Goal: Information Seeking & Learning: Learn about a topic

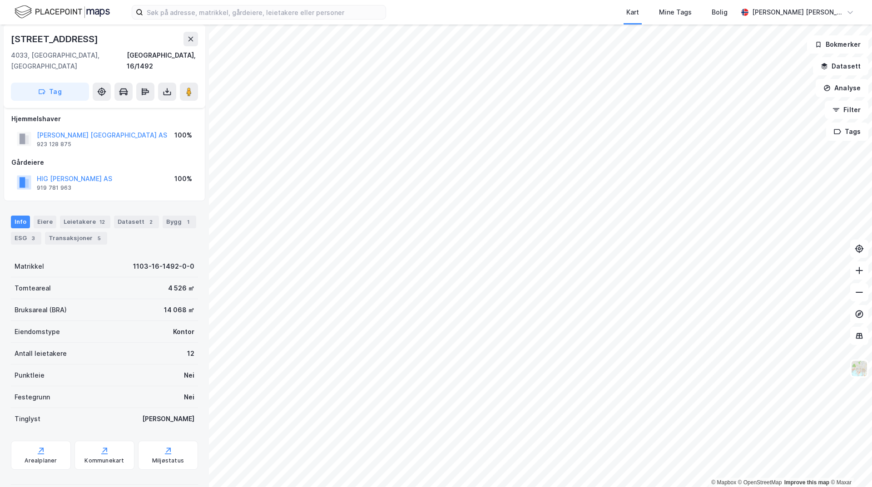
scroll to position [7, 0]
click at [28, 231] on div "ESG 3" at bounding box center [26, 237] width 30 height 13
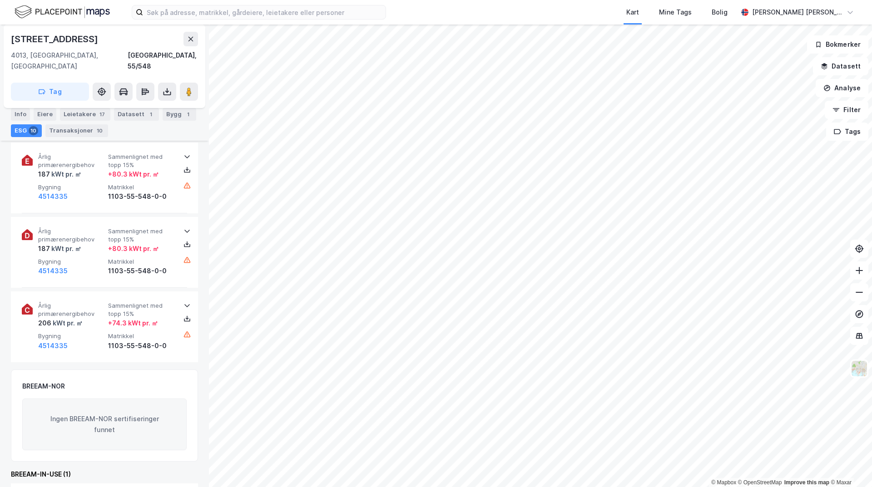
scroll to position [819, 0]
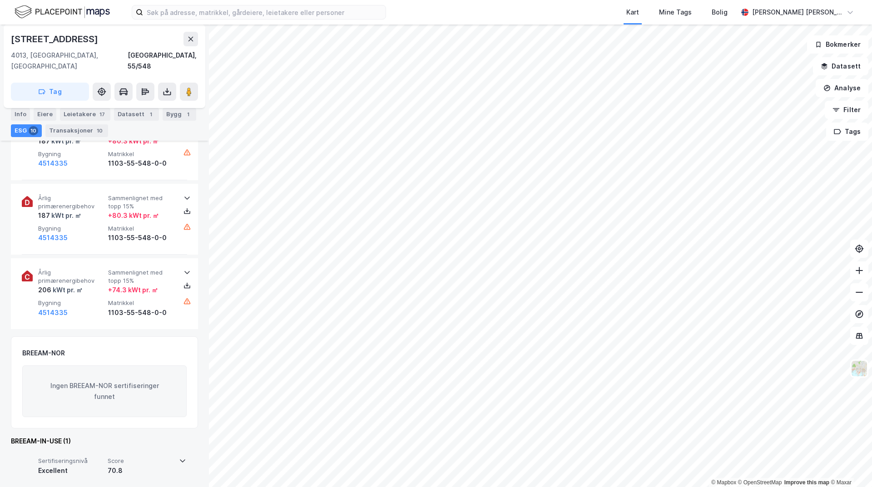
click at [182, 457] on icon at bounding box center [182, 460] width 7 height 7
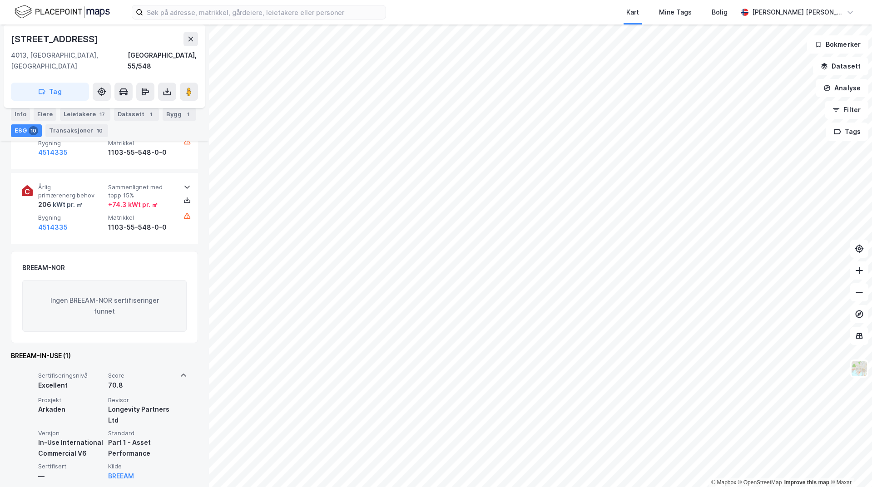
scroll to position [0, 0]
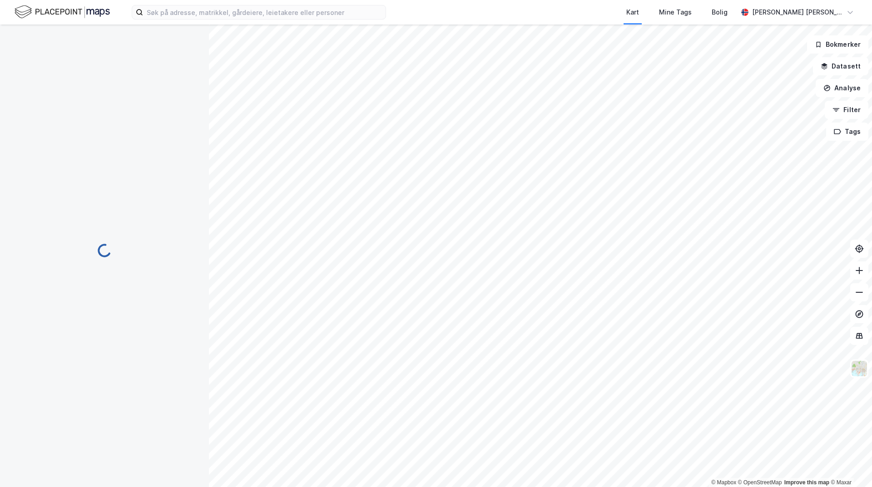
scroll to position [606, 0]
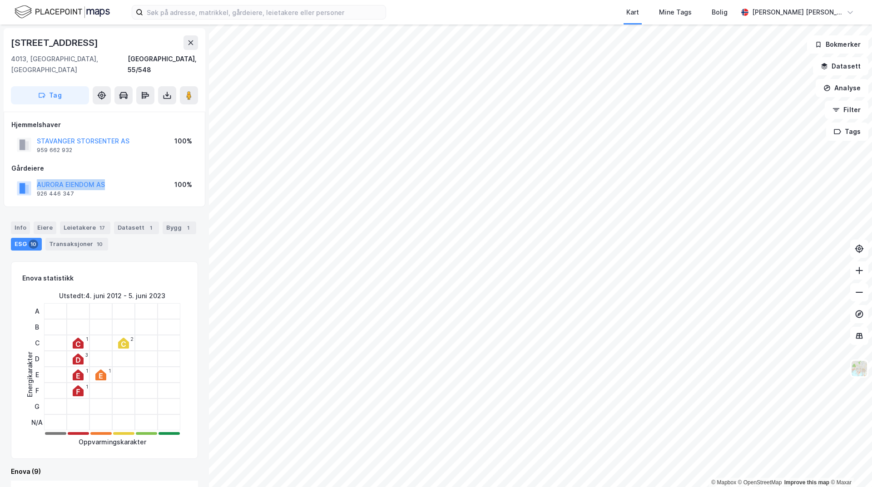
drag, startPoint x: 120, startPoint y: 172, endPoint x: 33, endPoint y: 176, distance: 86.8
click at [33, 178] on div "AURORA EIENDOM AS 926 446 347 100%" at bounding box center [104, 189] width 186 height 22
copy button "AURORA EIENDOM AS"
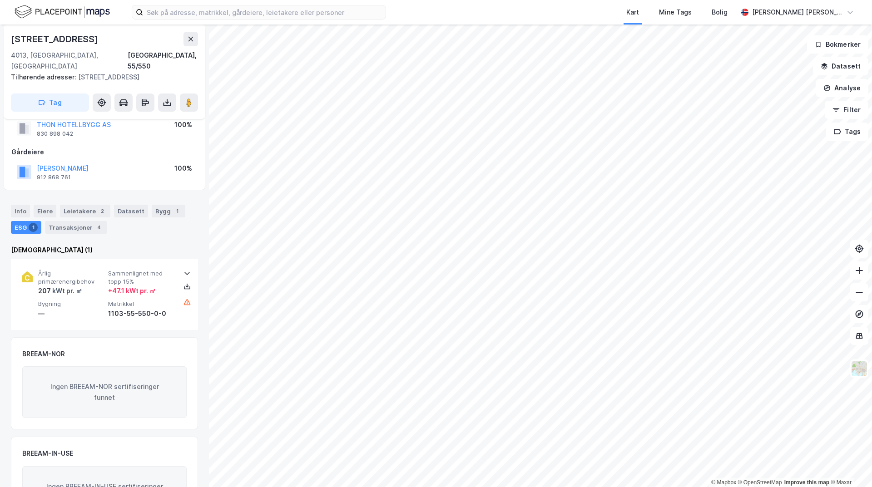
scroll to position [69, 0]
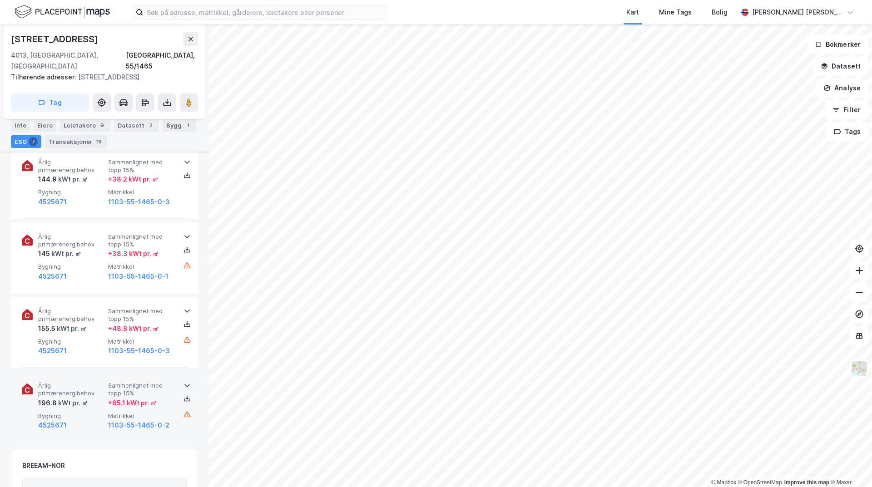
scroll to position [606, 0]
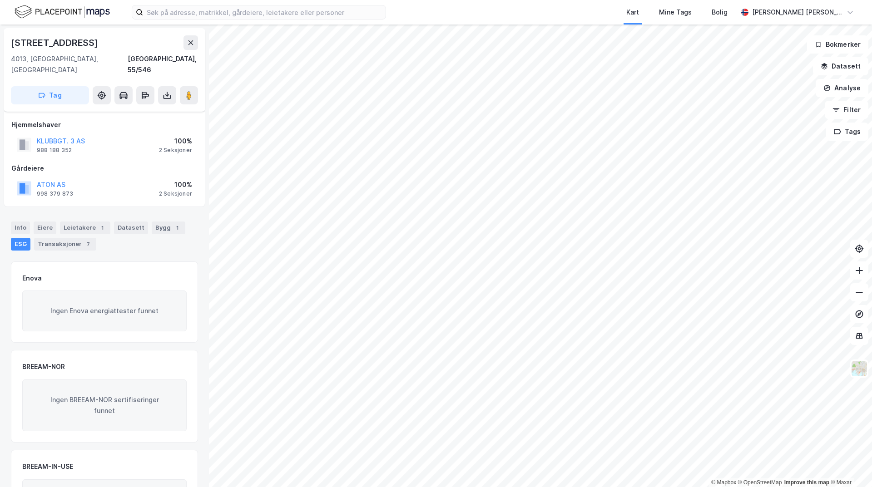
scroll to position [55, 0]
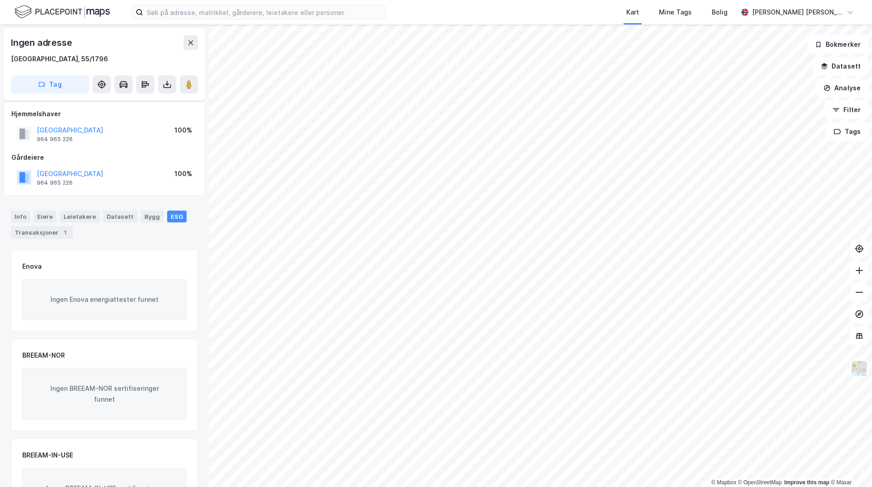
scroll to position [54, 0]
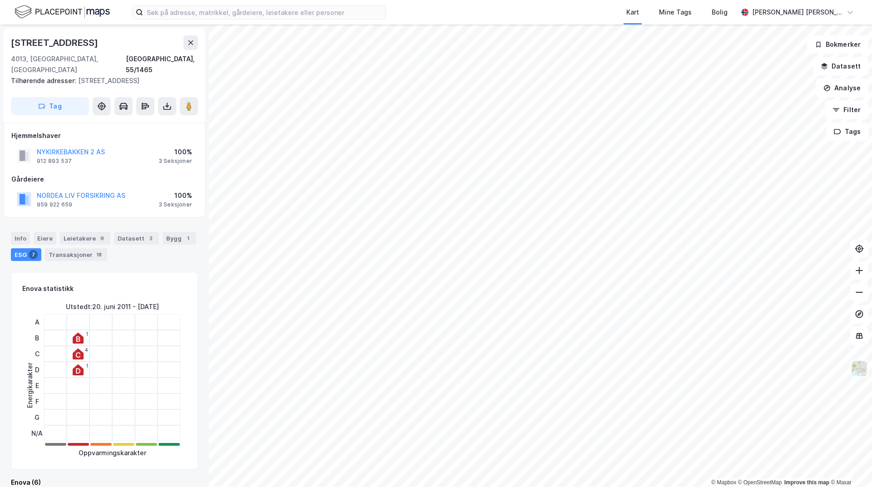
scroll to position [54, 0]
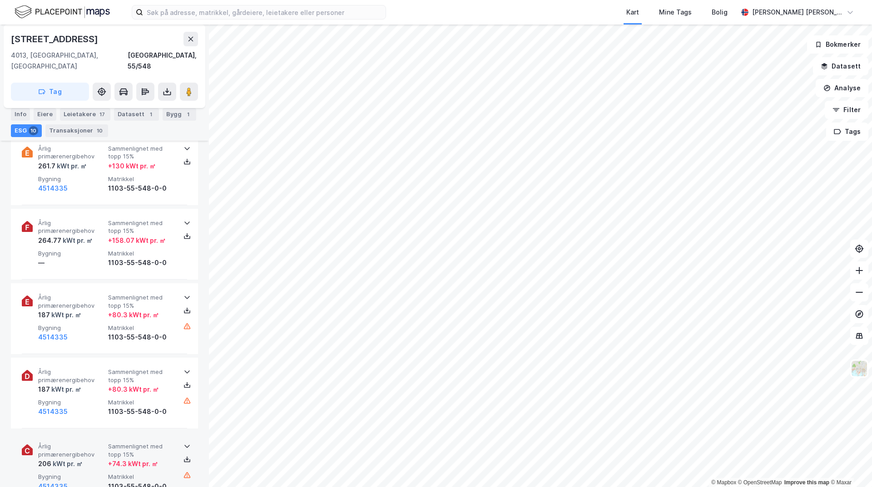
scroll to position [819, 0]
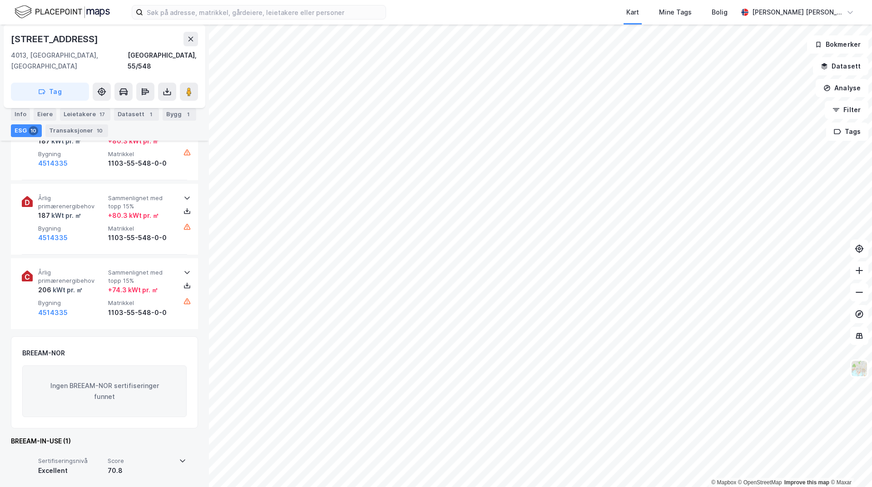
click at [174, 450] on div "Sertifiseringsnivå Excellent Score 70.8" at bounding box center [104, 468] width 164 height 36
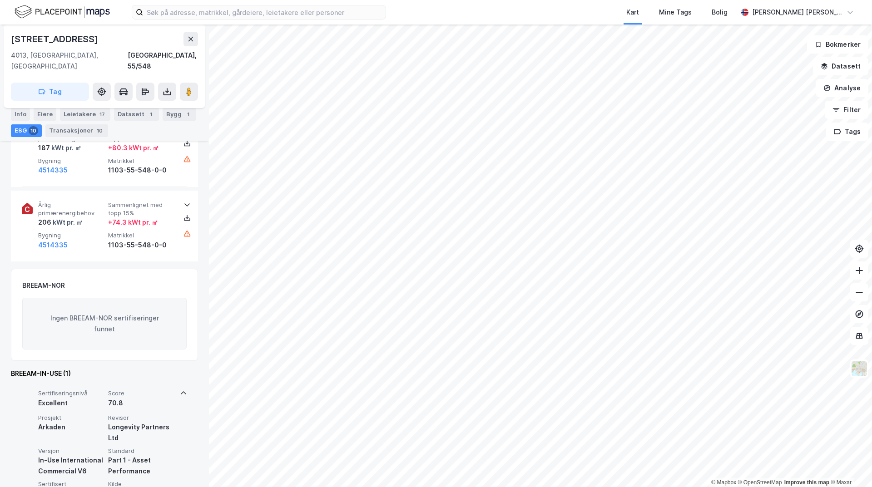
scroll to position [904, 0]
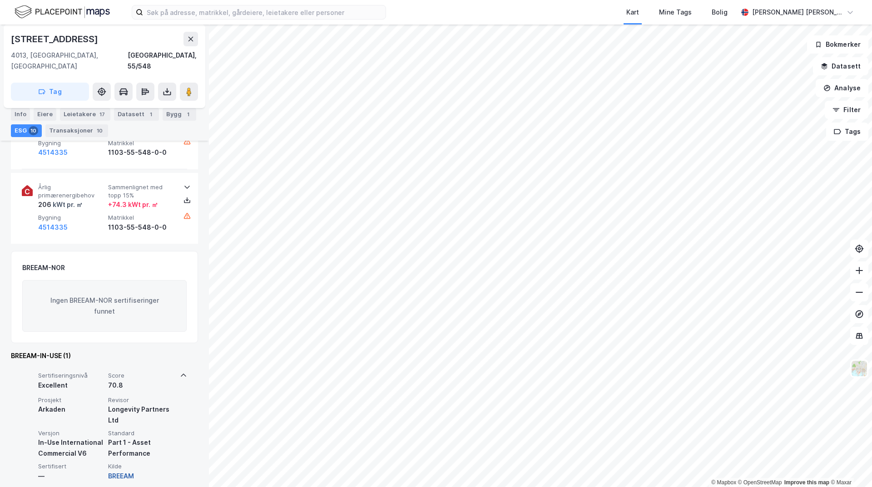
click at [121, 471] on button "BREEAM" at bounding box center [121, 476] width 26 height 11
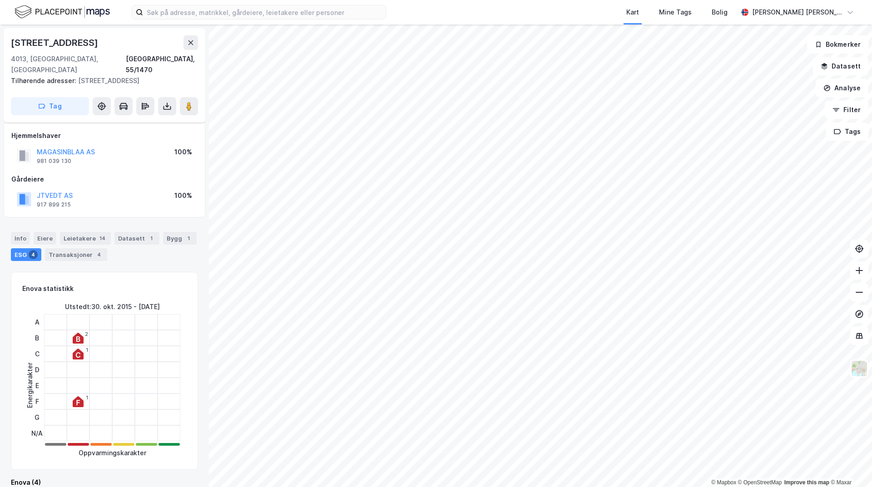
scroll to position [498, 0]
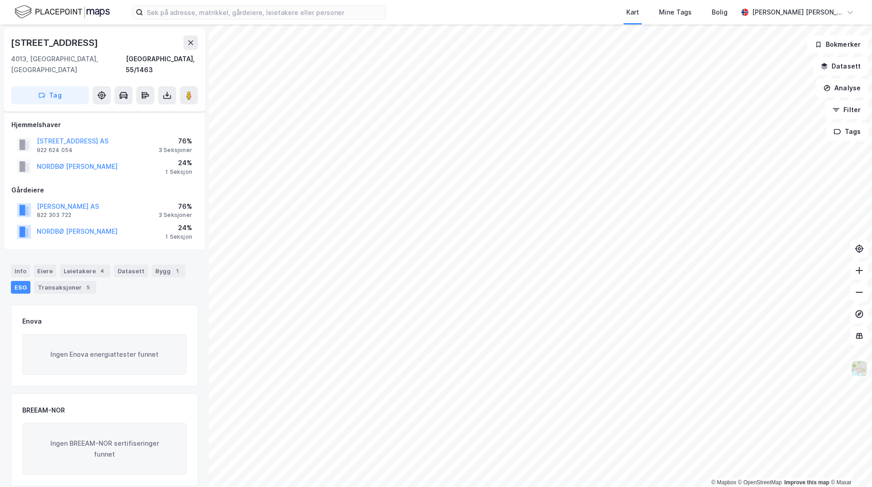
scroll to position [99, 0]
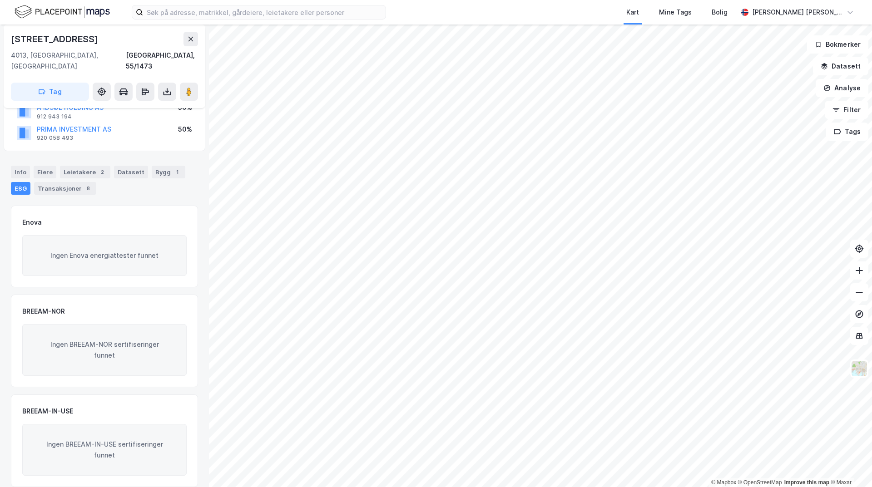
scroll to position [77, 0]
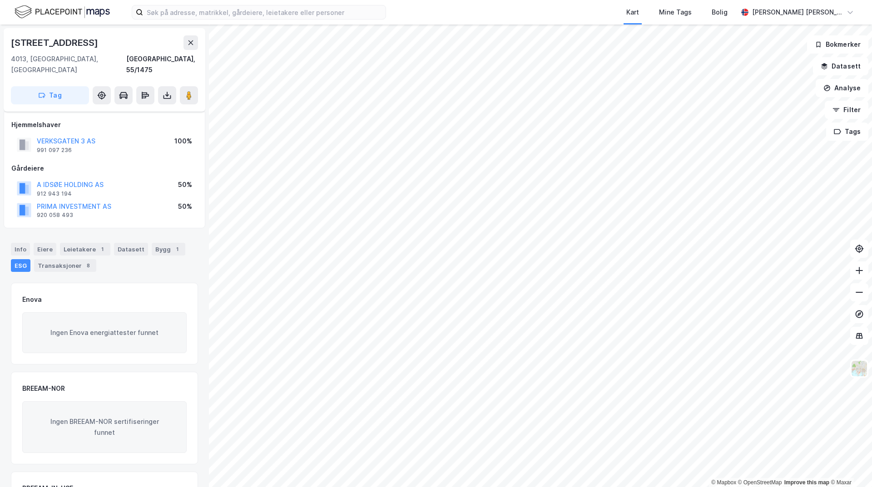
scroll to position [77, 0]
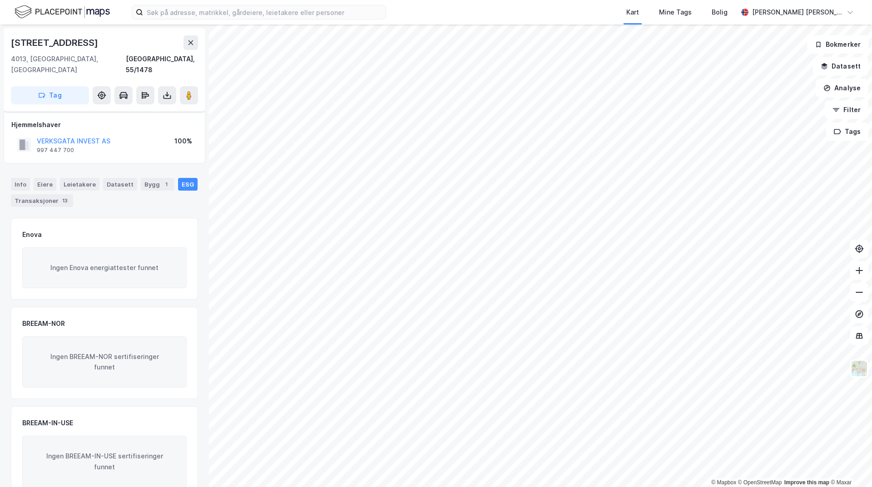
scroll to position [12, 0]
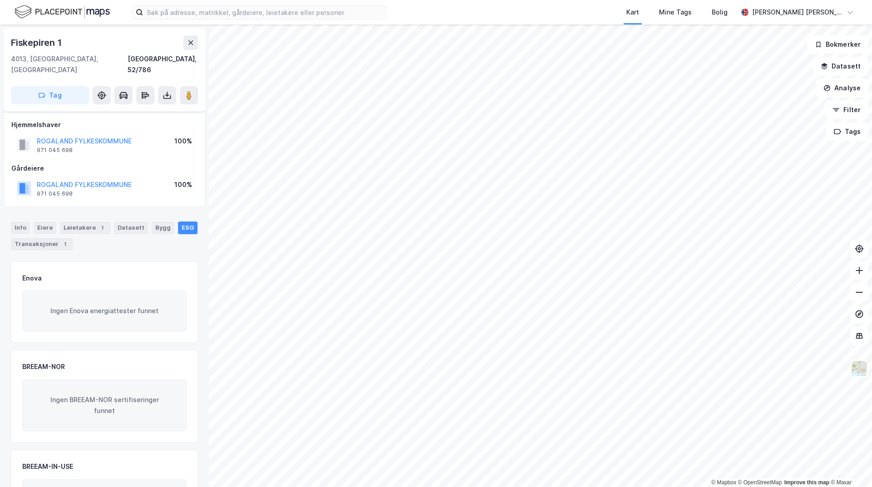
scroll to position [37, 0]
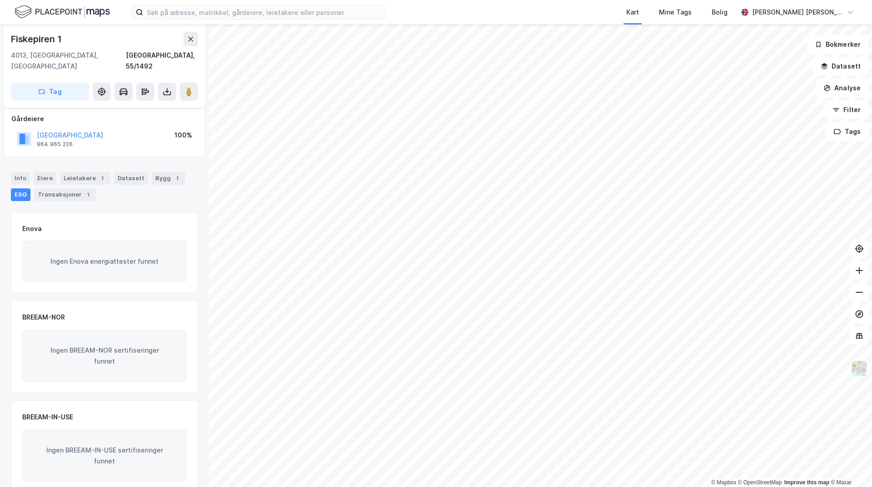
scroll to position [55, 0]
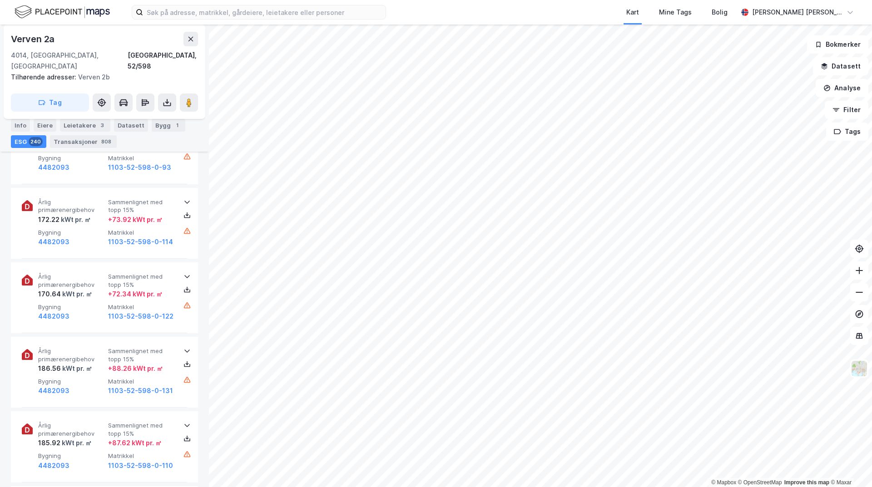
scroll to position [18148, 0]
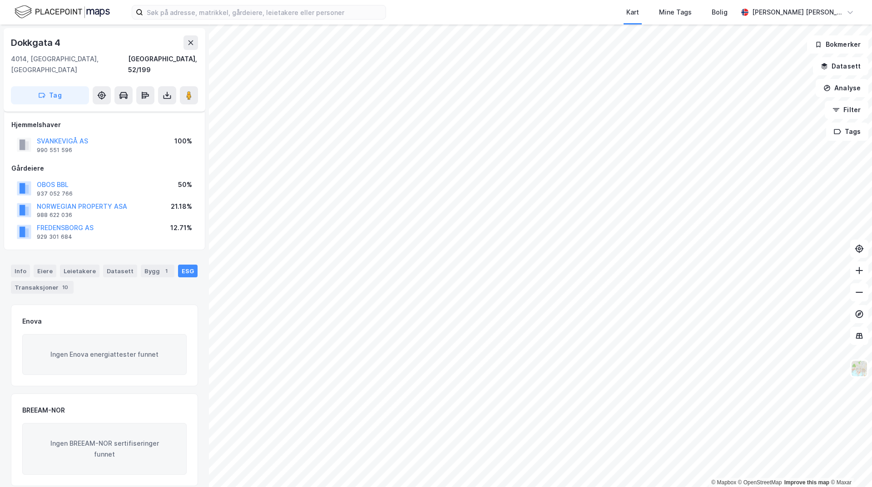
scroll to position [99, 0]
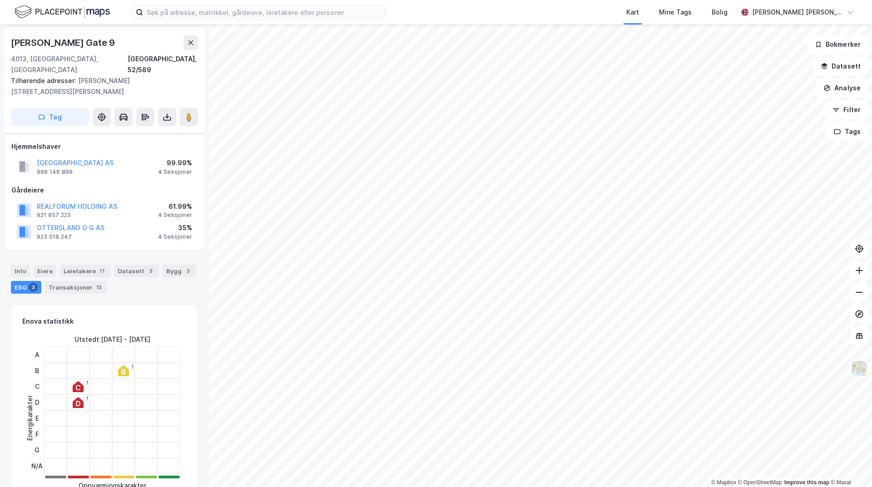
scroll to position [456, 0]
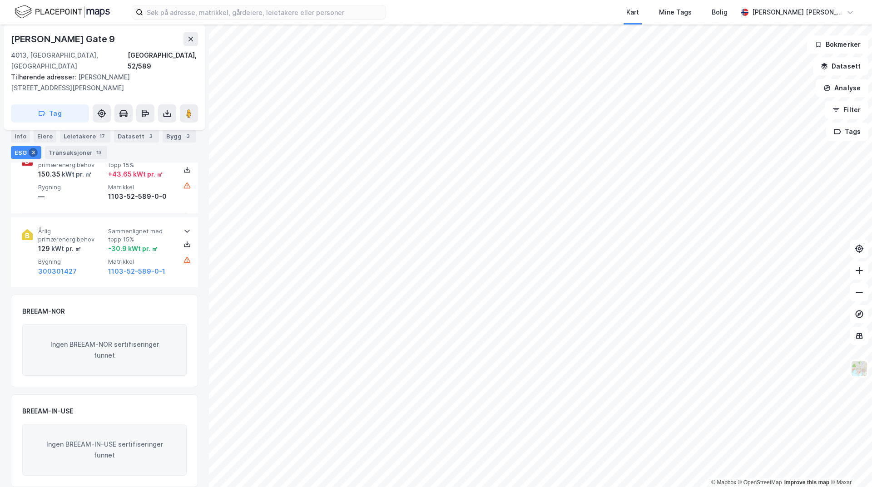
scroll to position [456, 0]
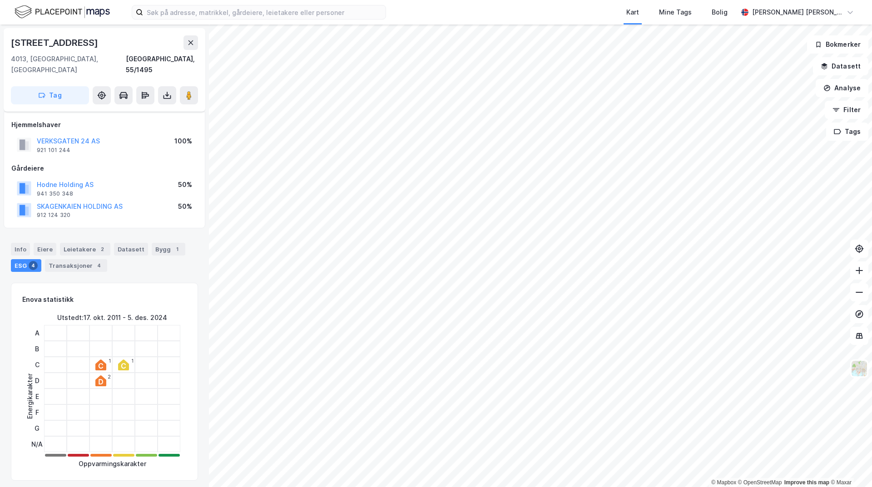
scroll to position [456, 0]
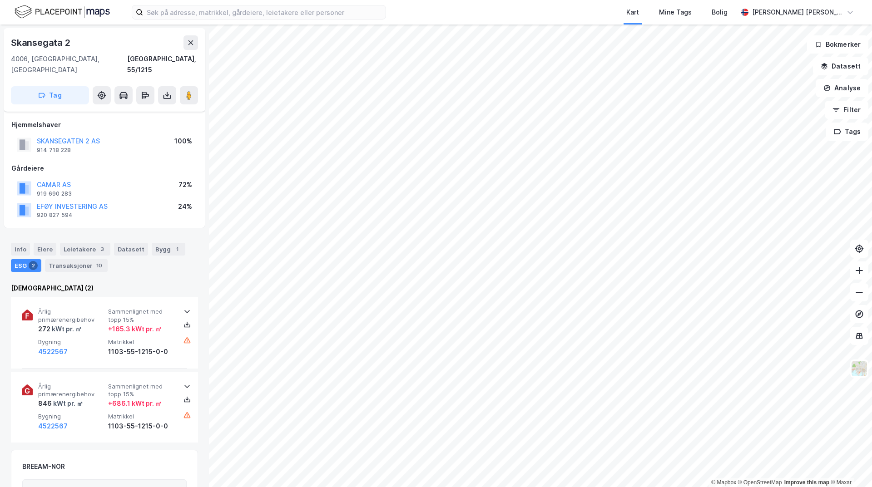
scroll to position [155, 0]
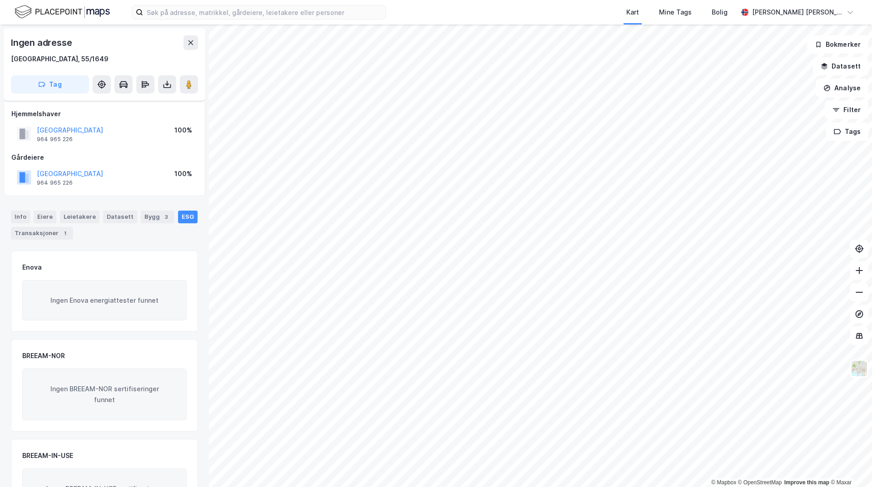
scroll to position [55, 0]
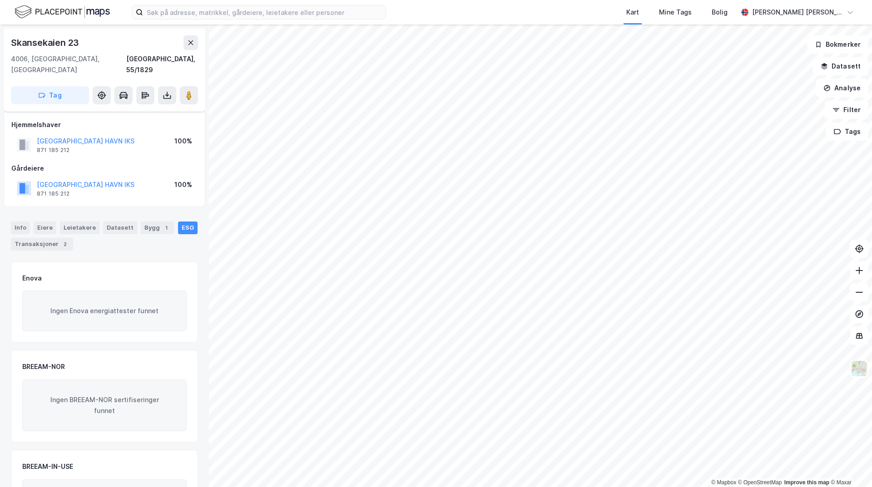
scroll to position [55, 0]
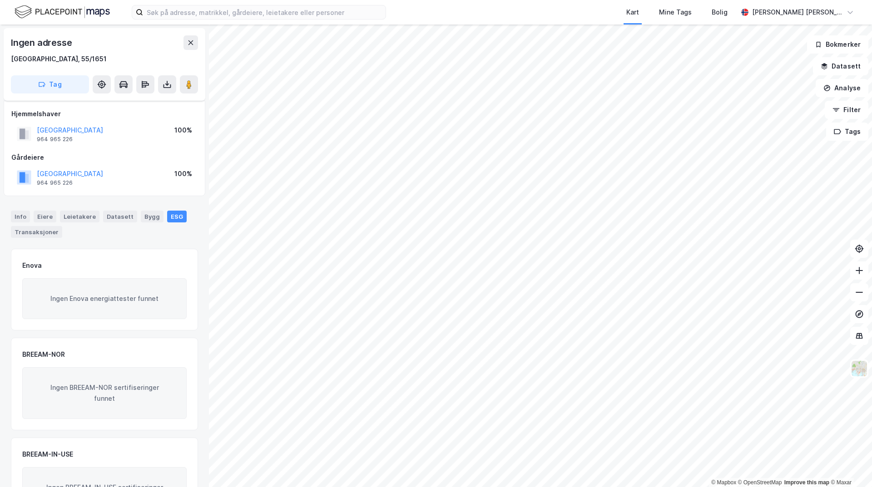
scroll to position [54, 0]
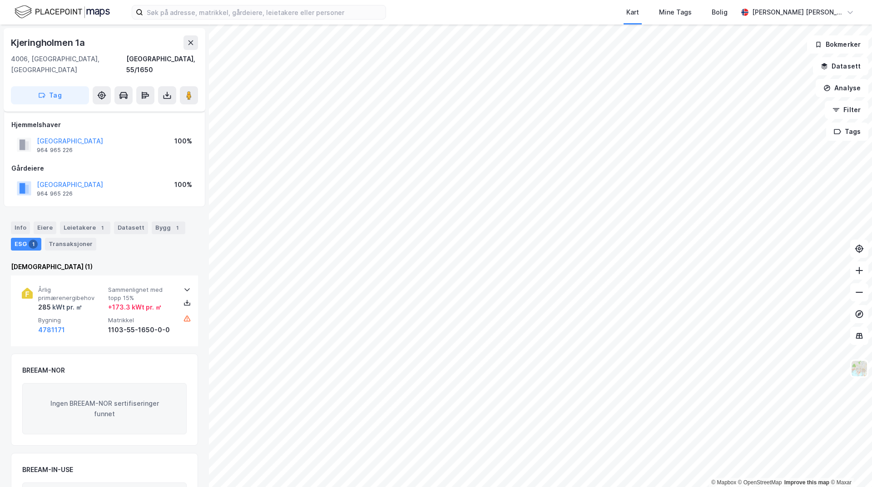
scroll to position [54, 0]
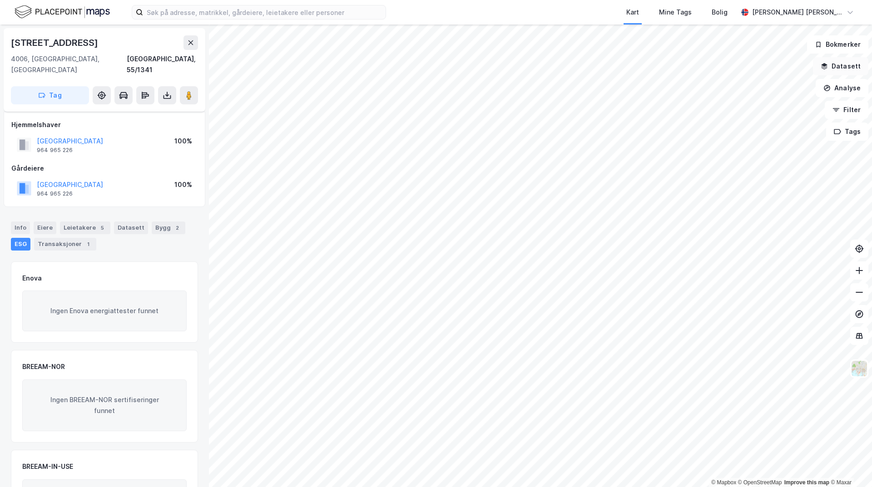
scroll to position [54, 0]
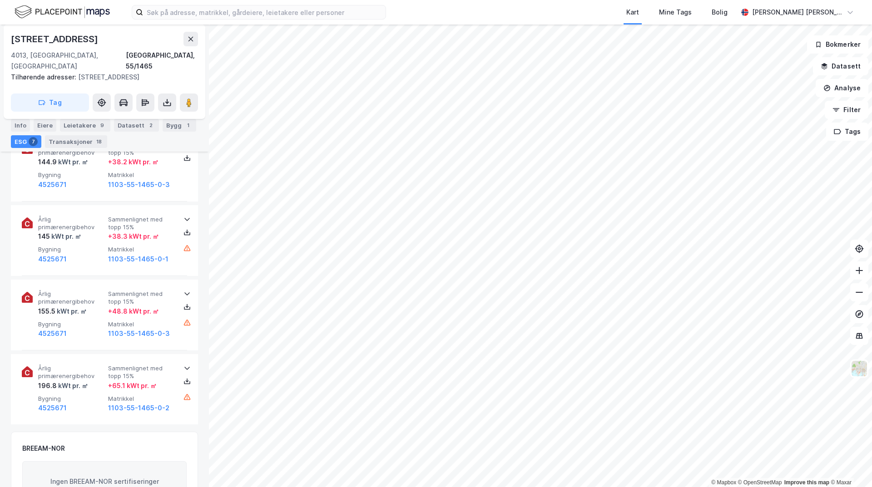
scroll to position [606, 0]
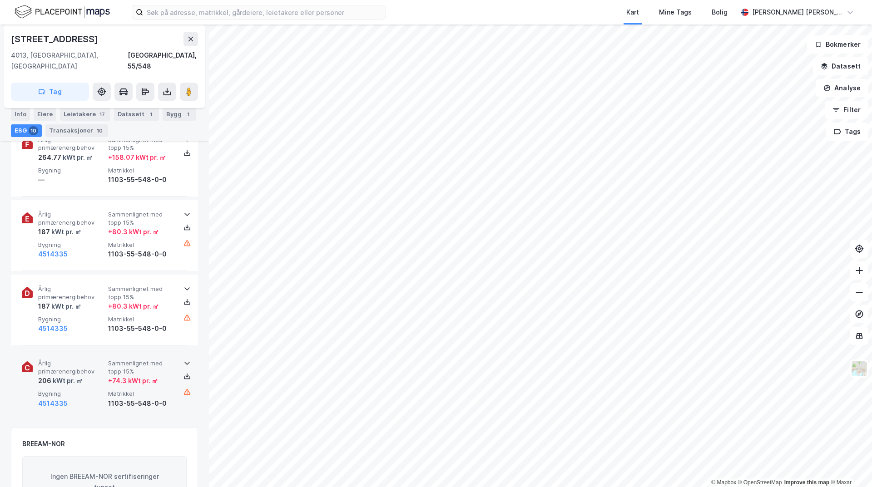
scroll to position [819, 0]
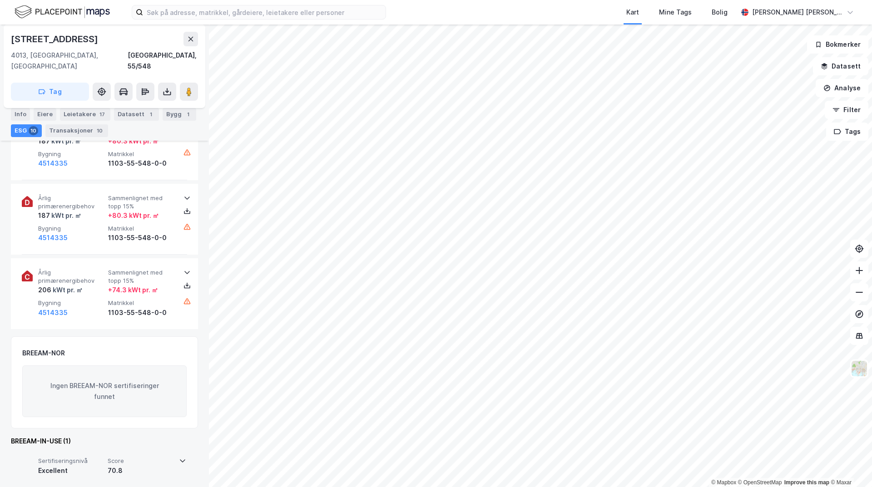
click at [179, 457] on icon at bounding box center [182, 460] width 7 height 7
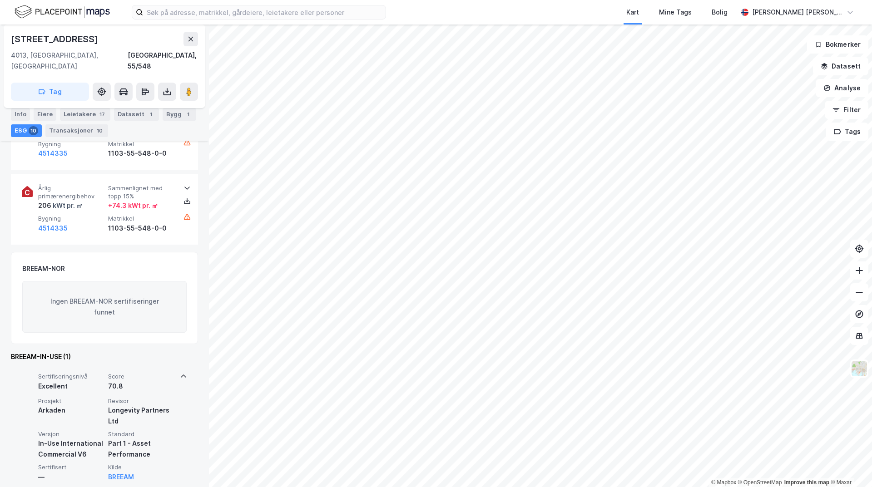
scroll to position [904, 0]
click at [185, 365] on div "Sertifiseringsnivå Excellent Score 70.8 Prosjekt Arkaden Revisor Longevity Part…" at bounding box center [104, 426] width 187 height 122
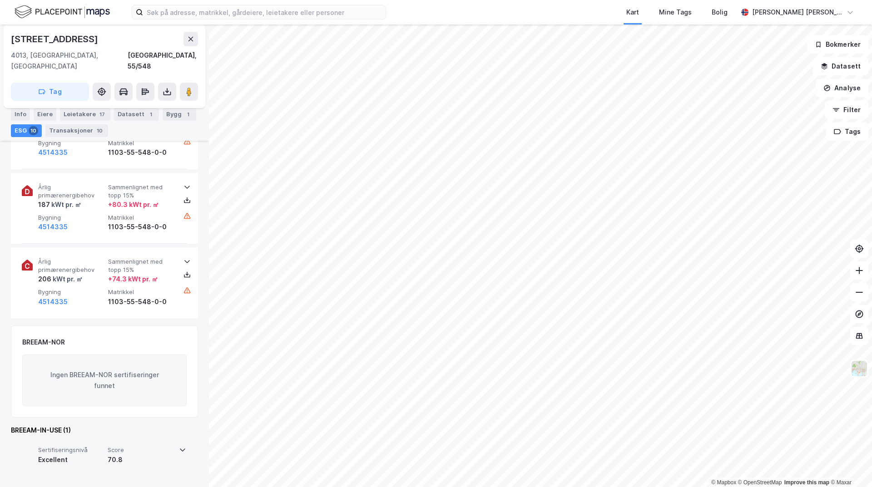
scroll to position [819, 0]
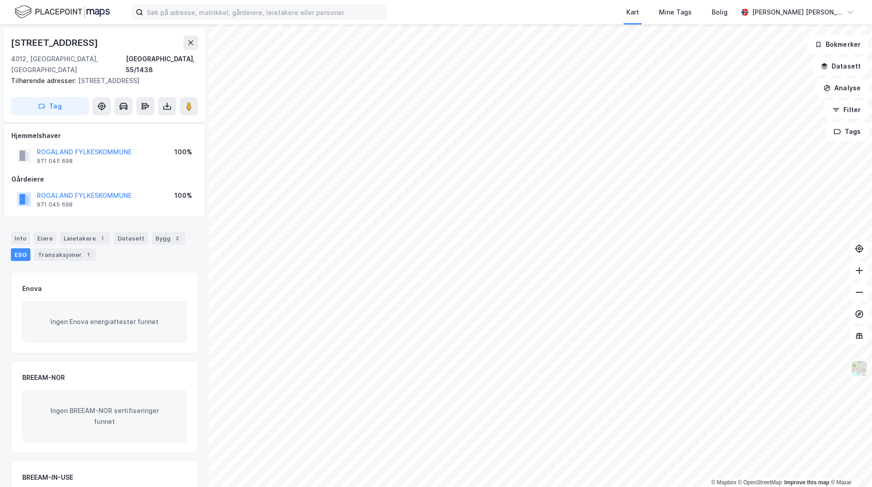
scroll to position [66, 0]
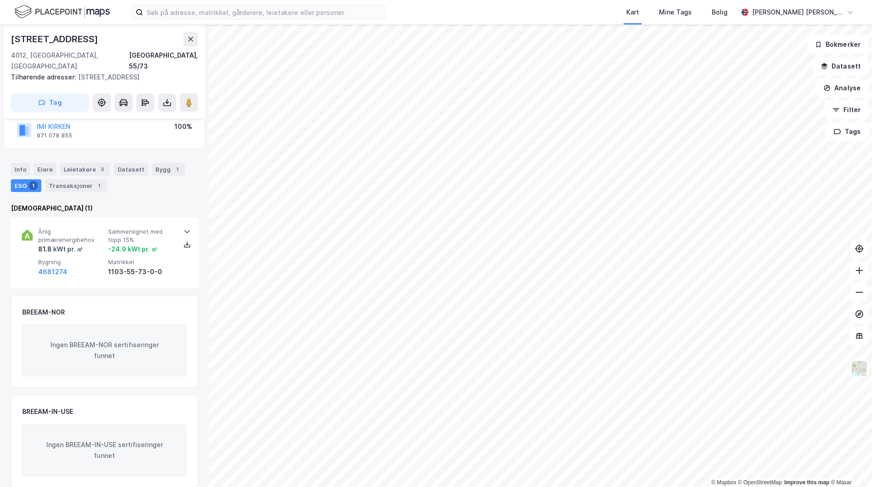
scroll to position [69, 0]
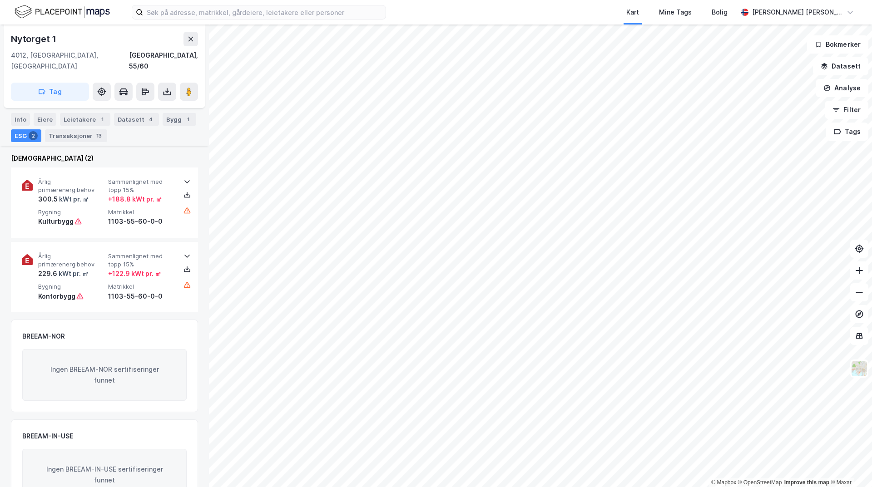
scroll to position [206, 0]
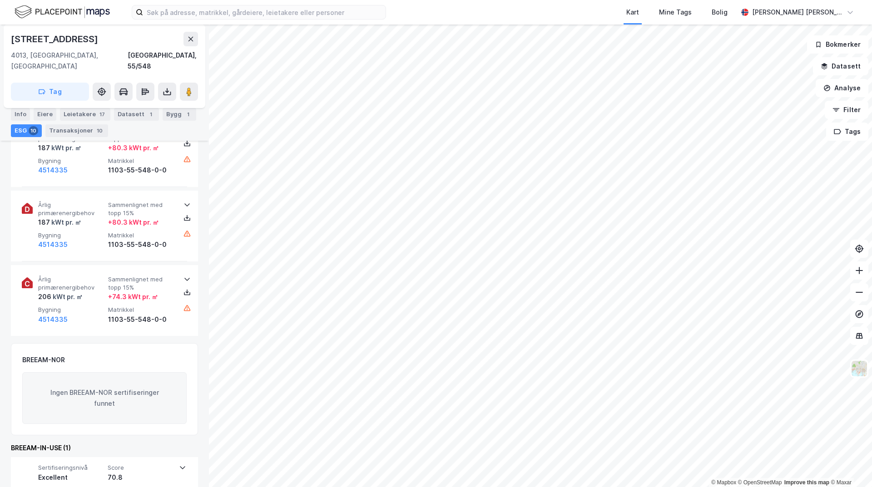
scroll to position [819, 0]
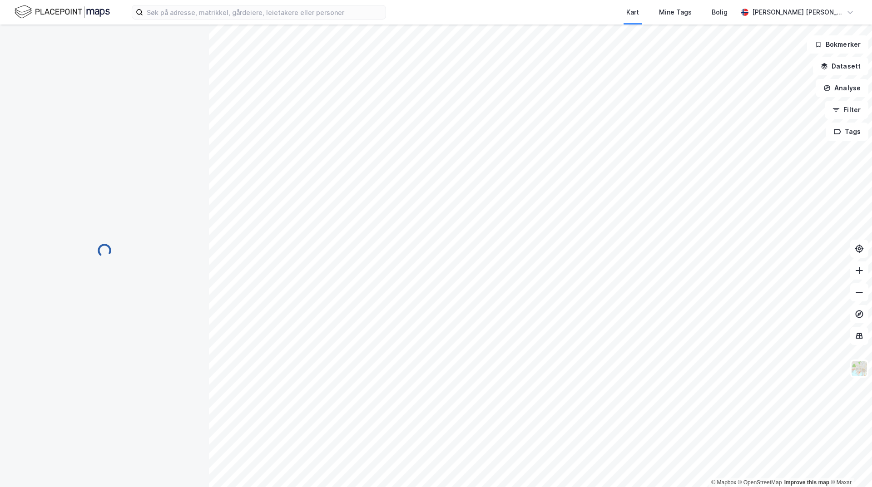
scroll to position [606, 0]
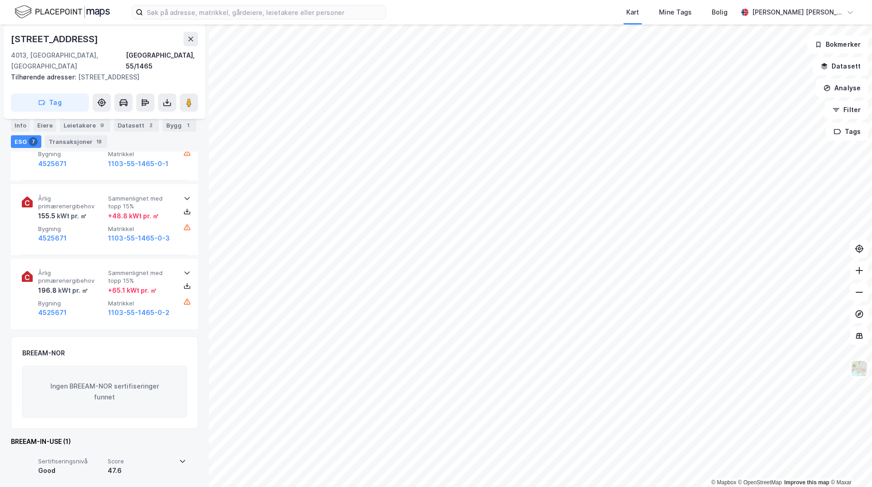
click at [186, 451] on div "Sertifiseringsnivå Good Score 47.6" at bounding box center [104, 469] width 187 height 36
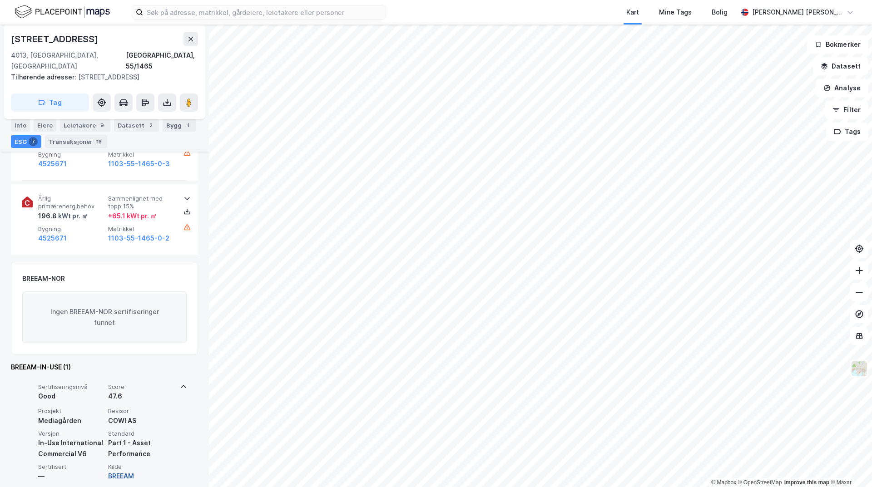
click at [123, 471] on button "BREEAM" at bounding box center [121, 476] width 26 height 11
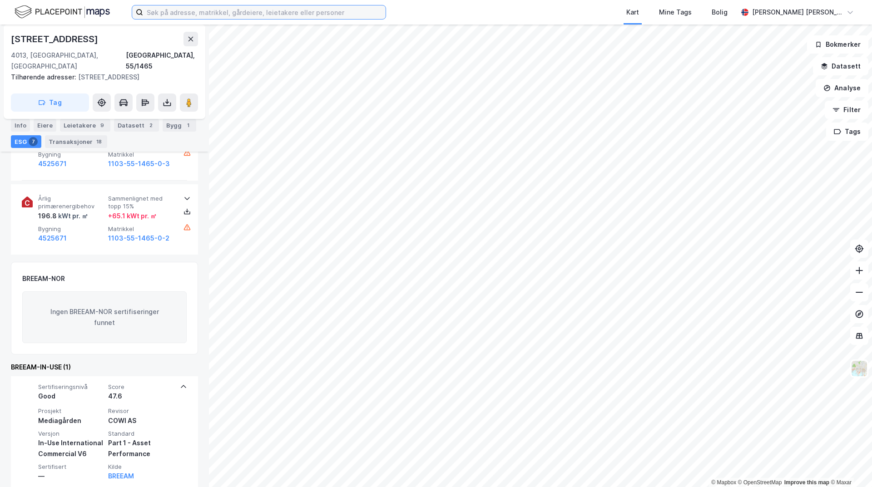
click at [232, 15] on input at bounding box center [264, 12] width 242 height 14
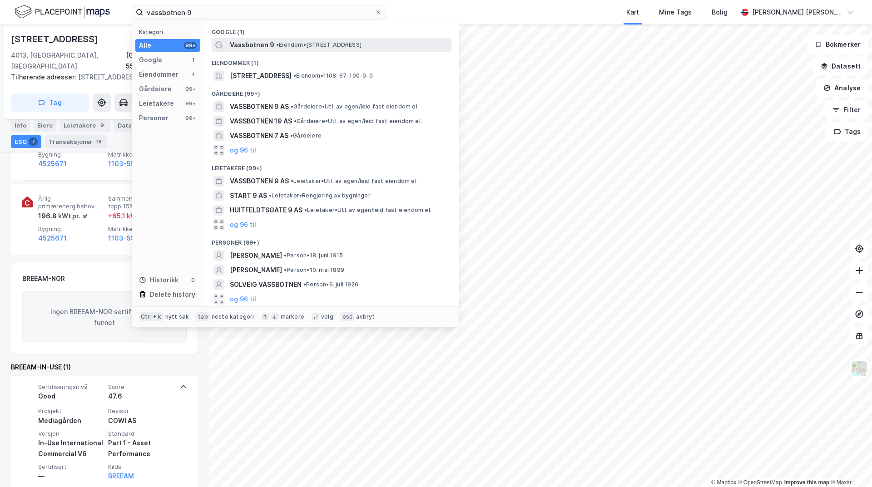
click at [262, 44] on span "Vassbotnen 9" at bounding box center [252, 45] width 44 height 11
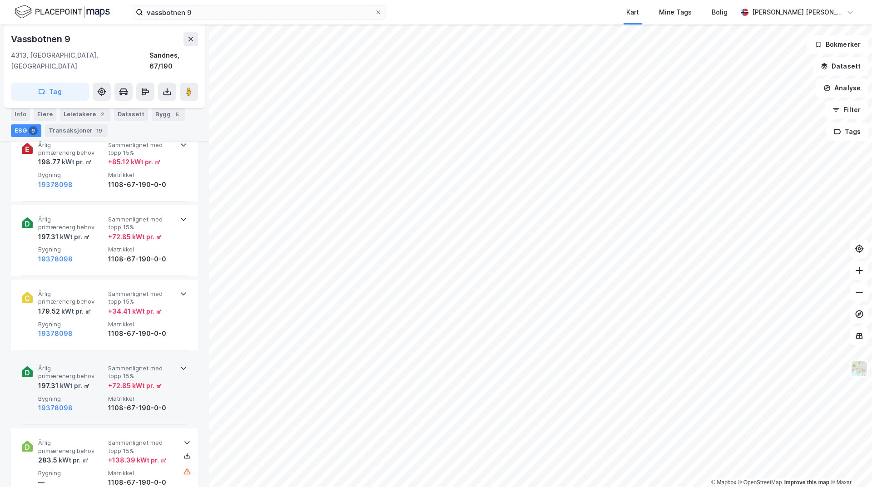
scroll to position [744, 0]
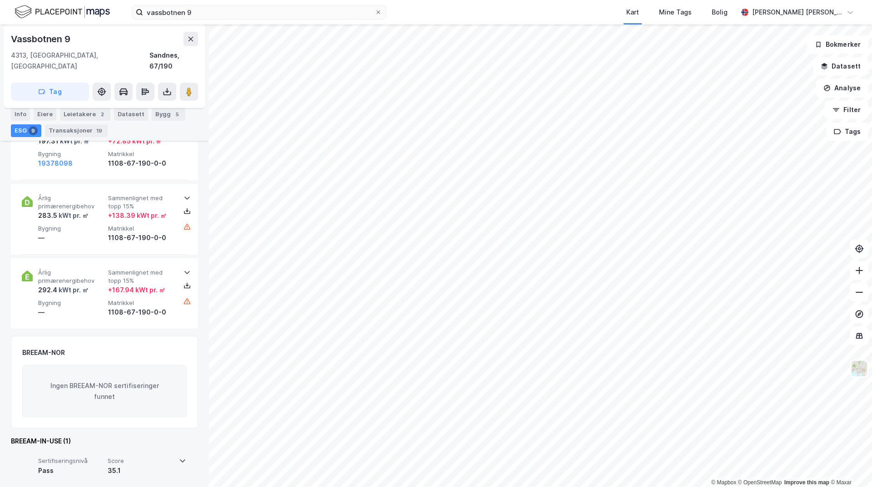
click at [184, 450] on div "Sertifiseringsnivå Pass Score 35.1" at bounding box center [104, 468] width 187 height 36
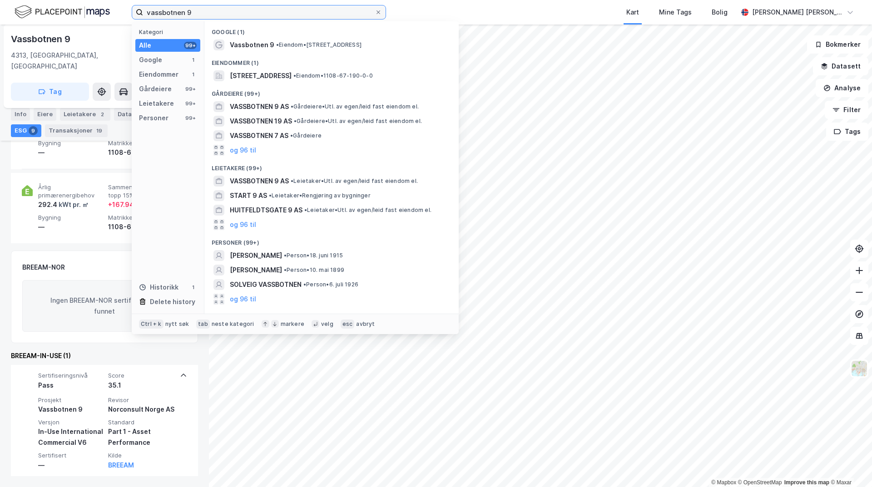
drag, startPoint x: 207, startPoint y: 16, endPoint x: 92, endPoint y: 12, distance: 114.9
click at [92, 12] on div "vassbotnen 9 Kategori Alle 99+ Google 1 Eiendommer 1 Gårdeiere 99+ Leietakere 9…" at bounding box center [436, 12] width 872 height 25
paste input "[STREET_ADDRESS]"
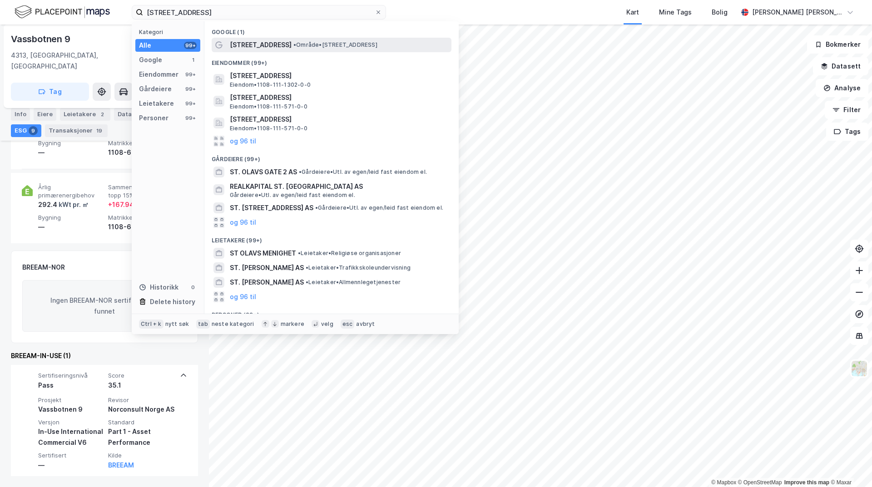
click at [293, 48] on span "• Område • [STREET_ADDRESS]" at bounding box center [335, 44] width 84 height 7
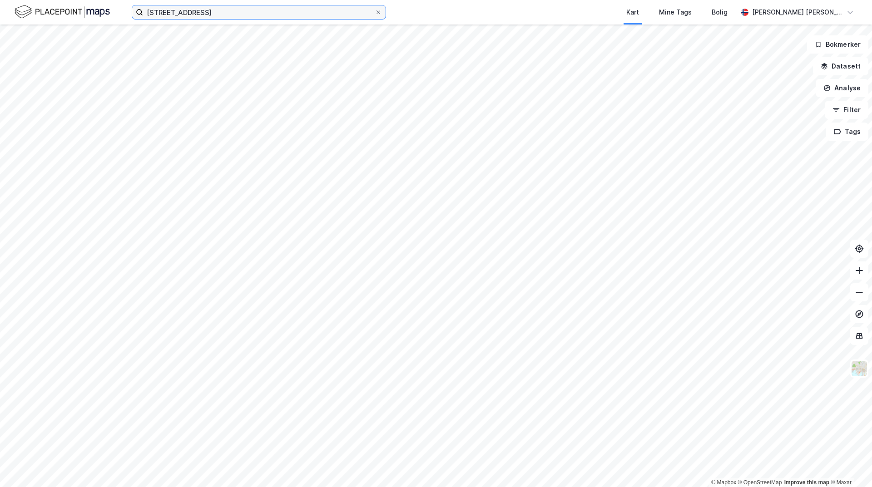
click at [237, 8] on input "[STREET_ADDRESS]" at bounding box center [259, 12] width 232 height 14
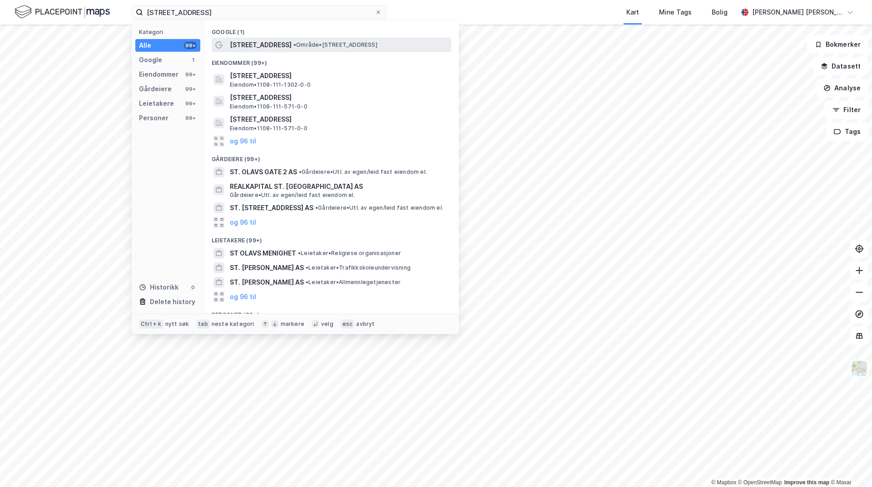
click at [272, 46] on span "[STREET_ADDRESS]" at bounding box center [261, 45] width 62 height 11
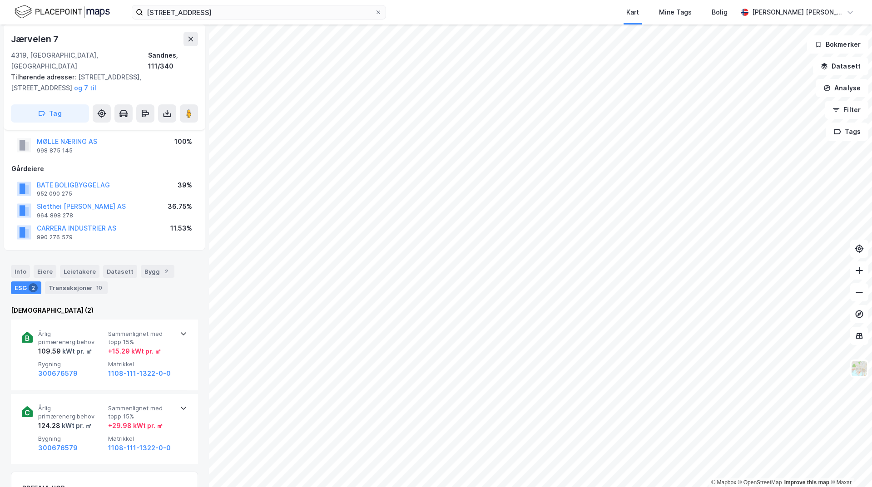
scroll to position [17, 0]
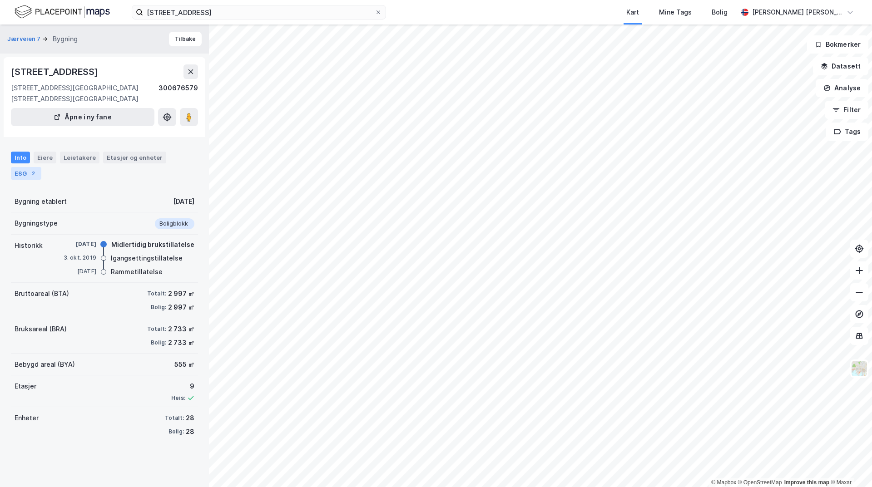
click at [30, 173] on div "2" at bounding box center [33, 173] width 9 height 9
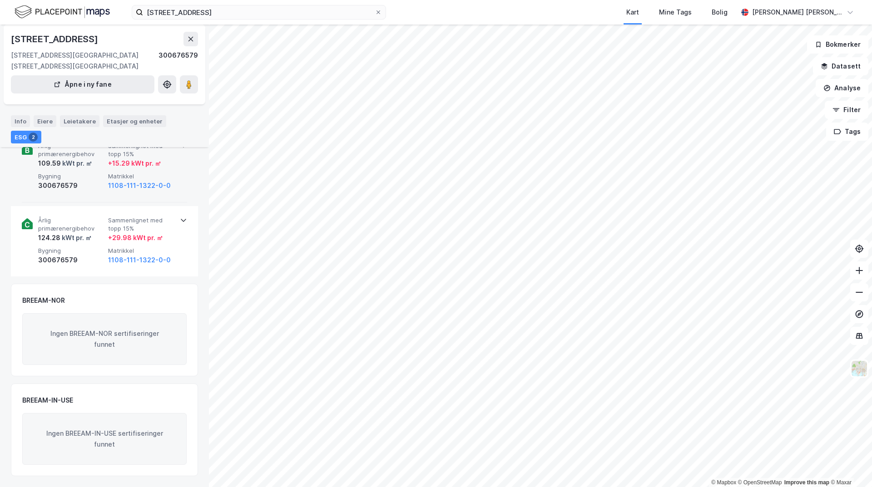
scroll to position [28, 0]
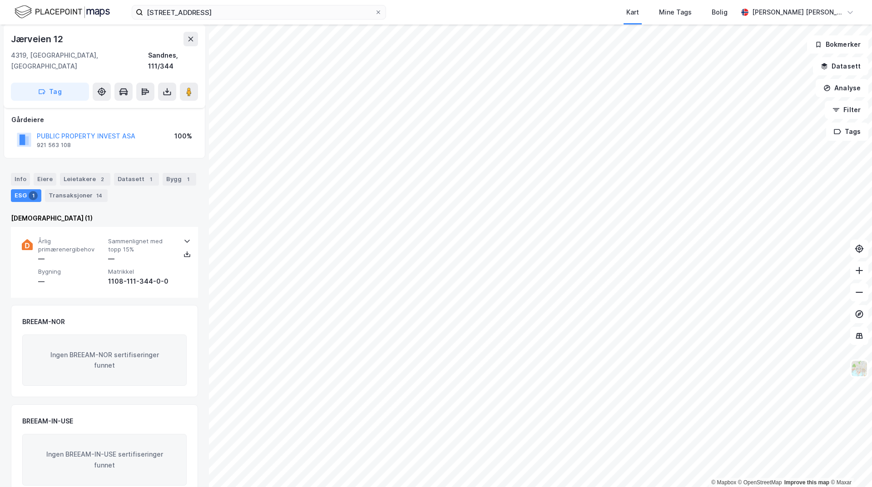
scroll to position [59, 0]
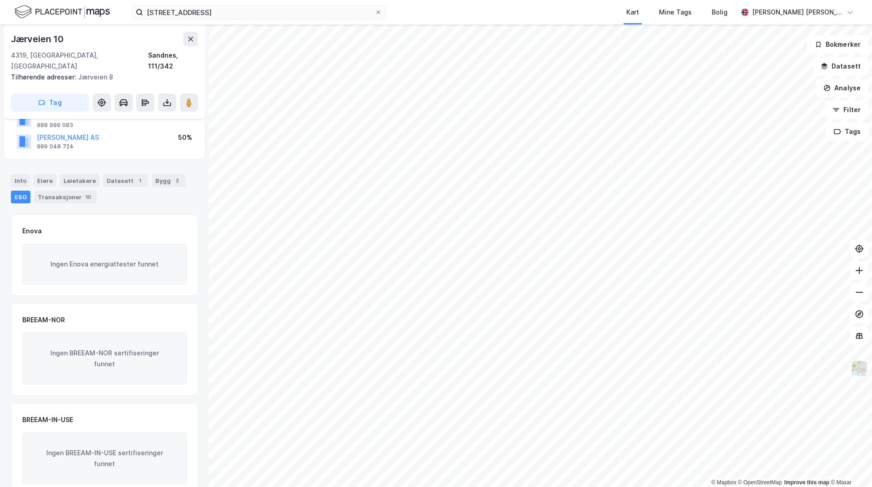
scroll to position [88, 0]
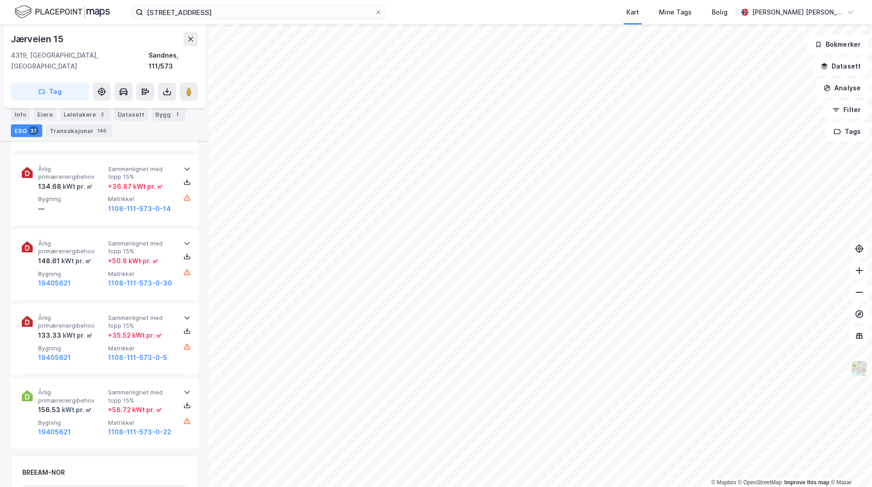
scroll to position [3038, 0]
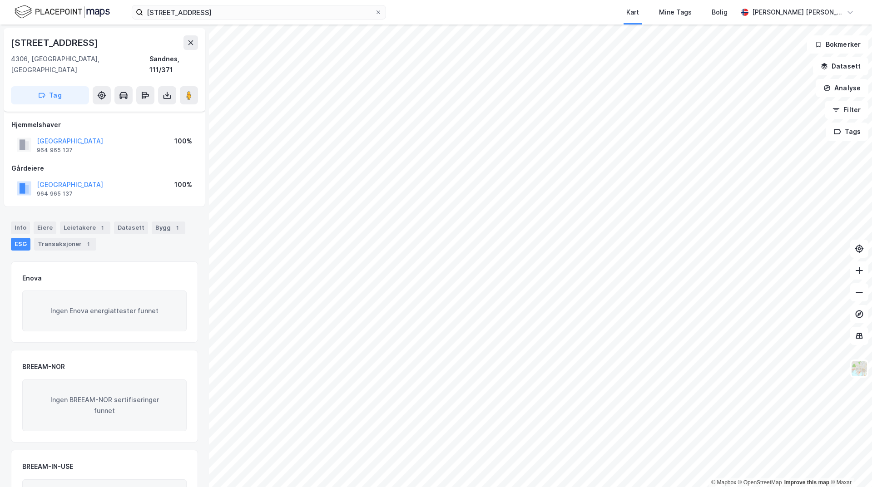
scroll to position [55, 0]
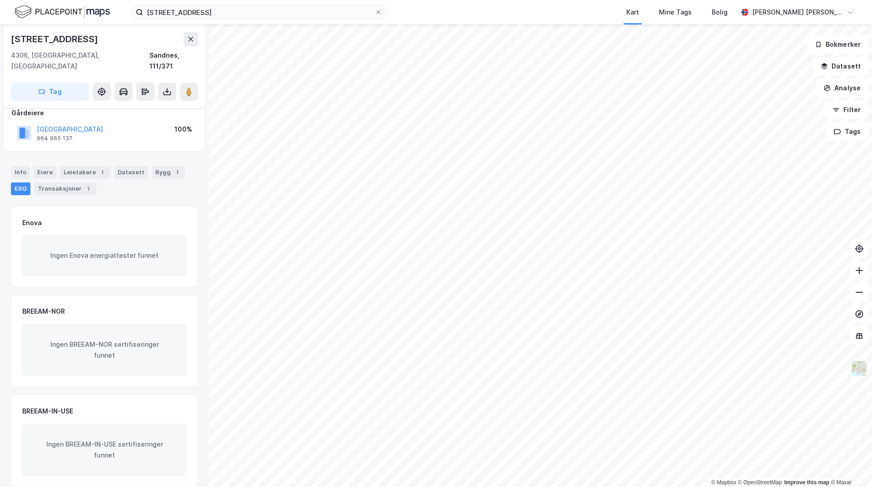
scroll to position [55, 0]
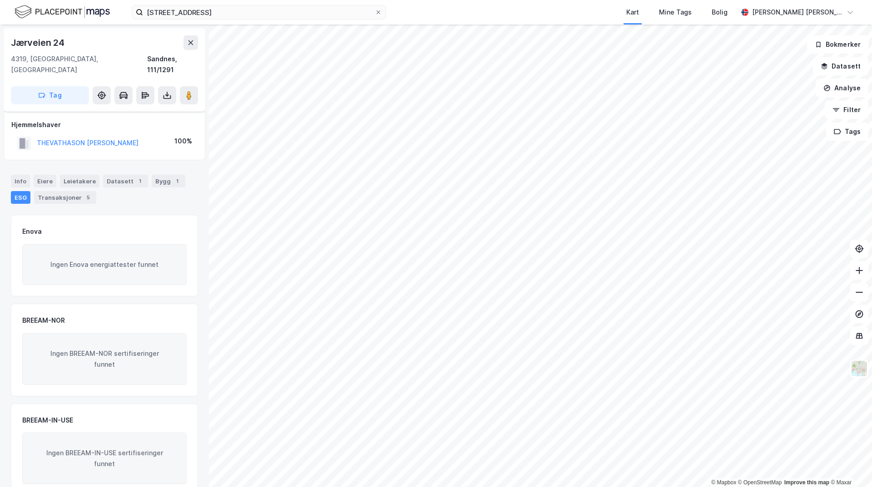
scroll to position [9, 0]
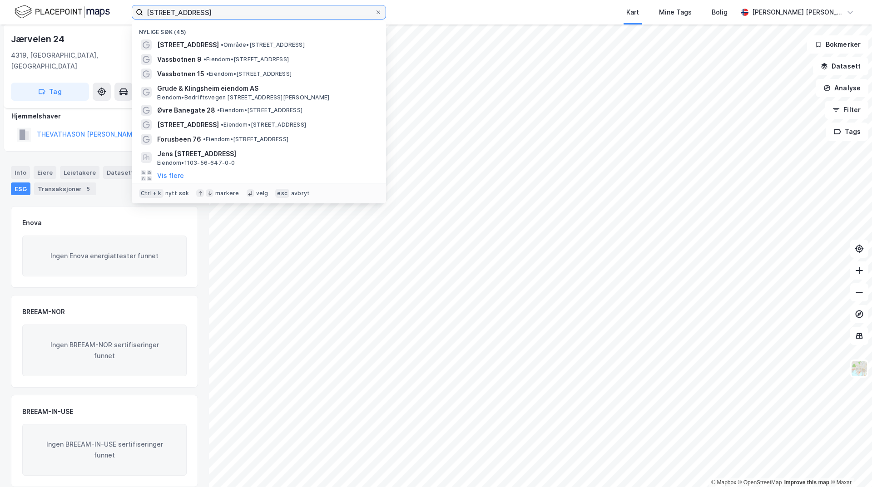
drag, startPoint x: 252, startPoint y: 18, endPoint x: 78, endPoint y: 29, distance: 174.2
click at [78, 29] on div "[STREET_ADDRESS] sandnes Nylige søk (45) [STREET_ADDRESS] • Område • [STREET_AD…" at bounding box center [436, 243] width 872 height 487
paste input "[STREET_ADDRESS]"
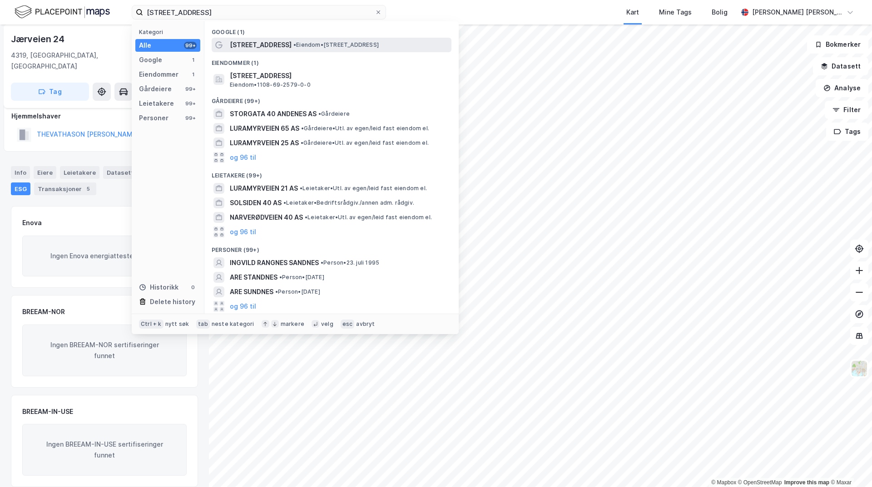
click at [296, 45] on span "• Eiendom • [STREET_ADDRESS]" at bounding box center [335, 44] width 85 height 7
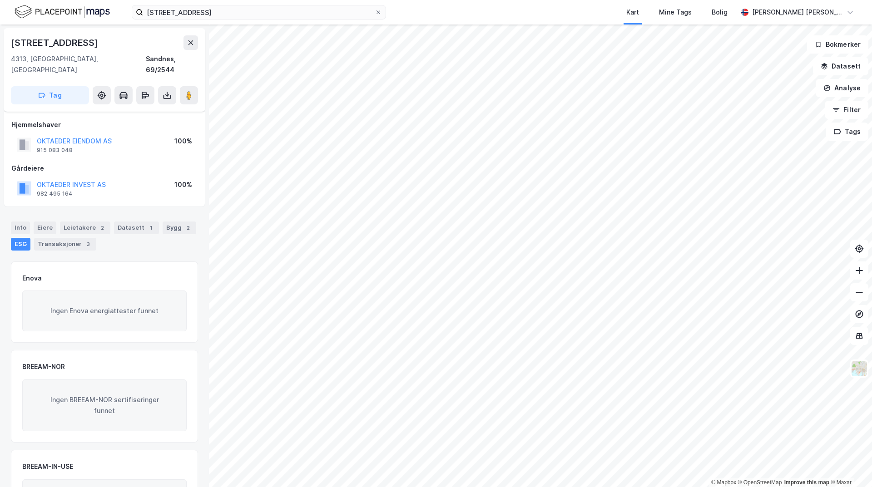
scroll to position [55, 0]
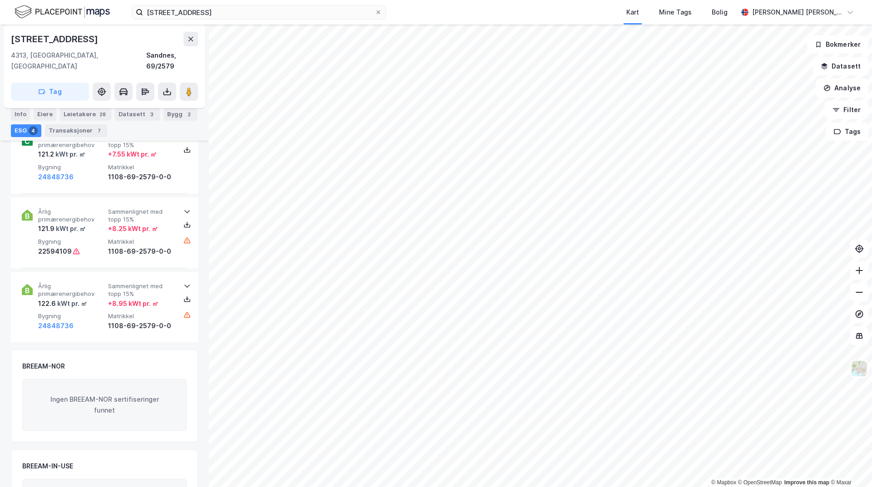
scroll to position [488, 0]
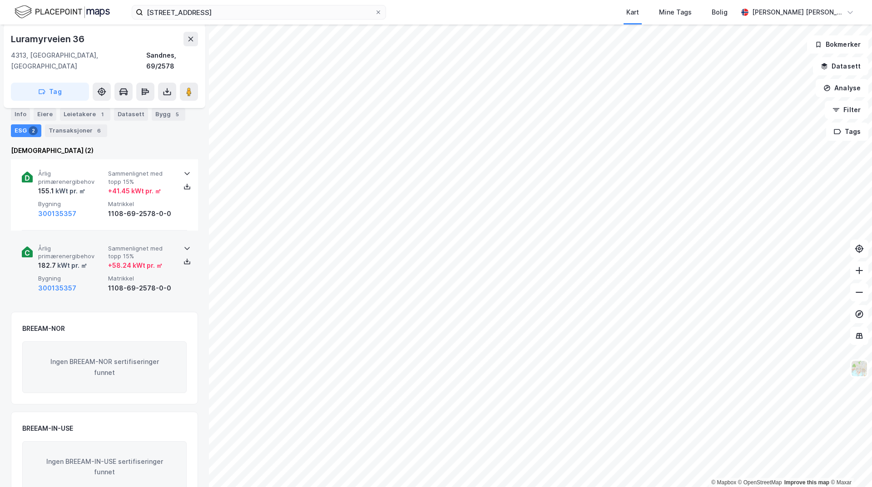
scroll to position [133, 0]
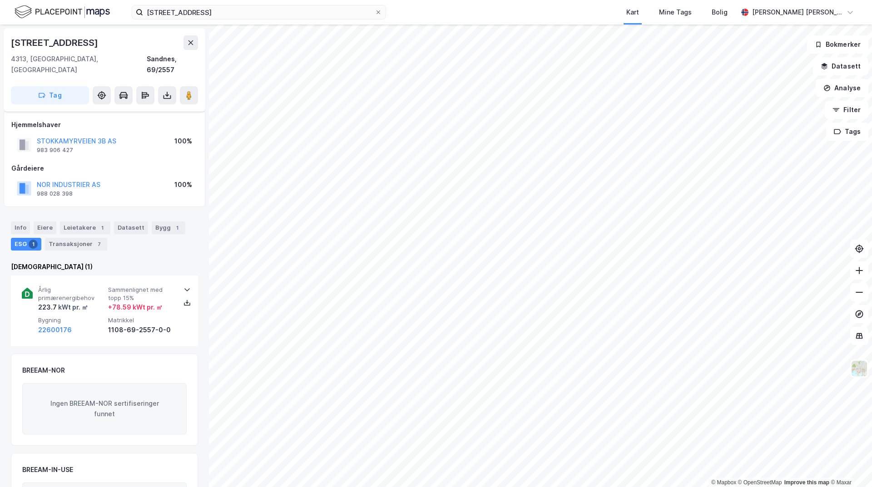
scroll to position [59, 0]
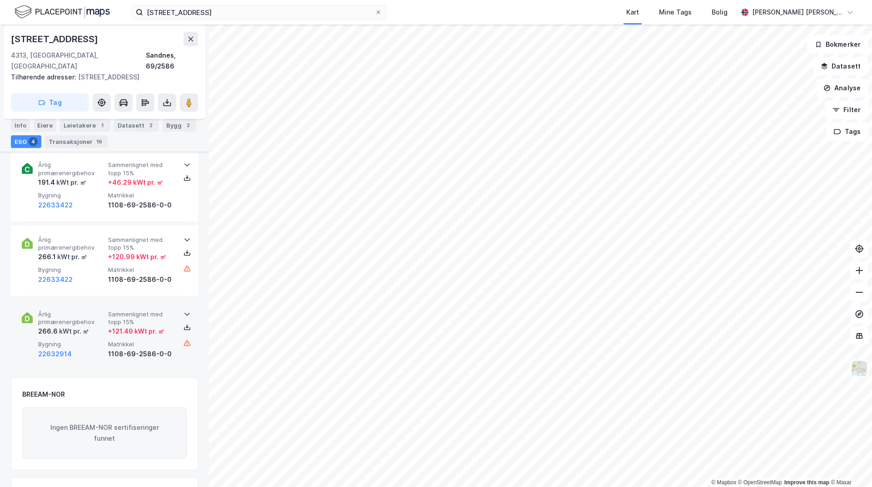
scroll to position [498, 0]
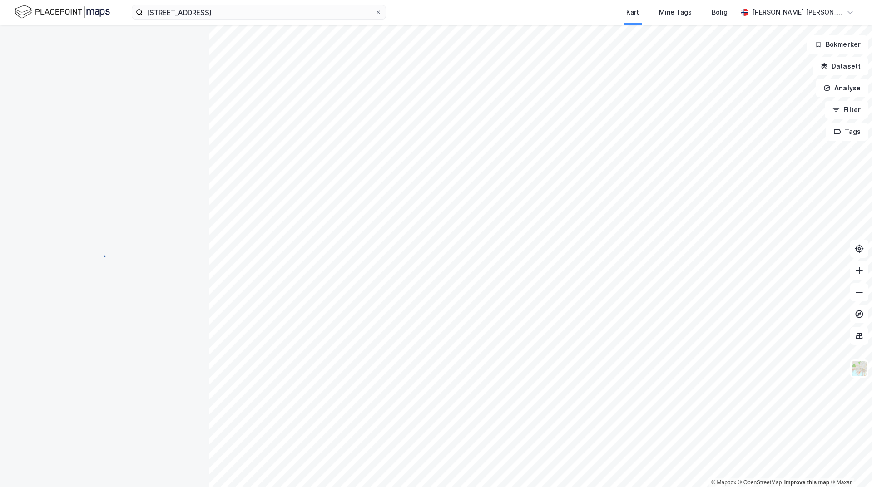
scroll to position [177, 0]
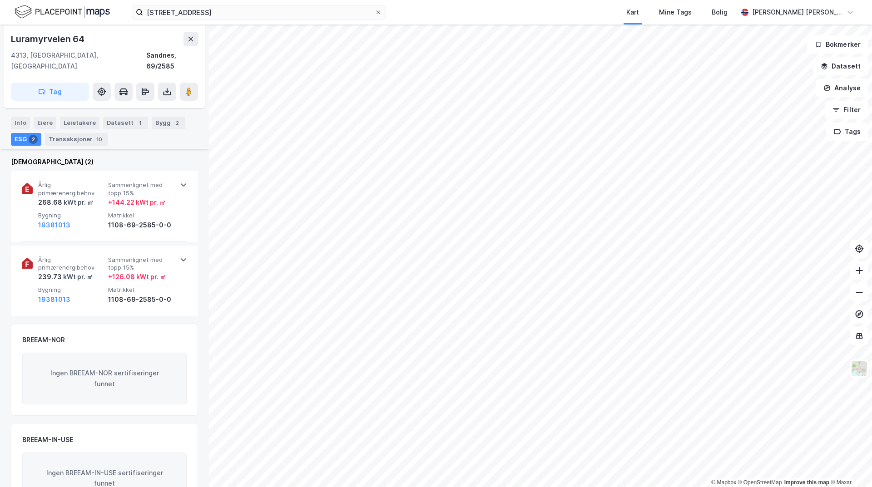
scroll to position [133, 0]
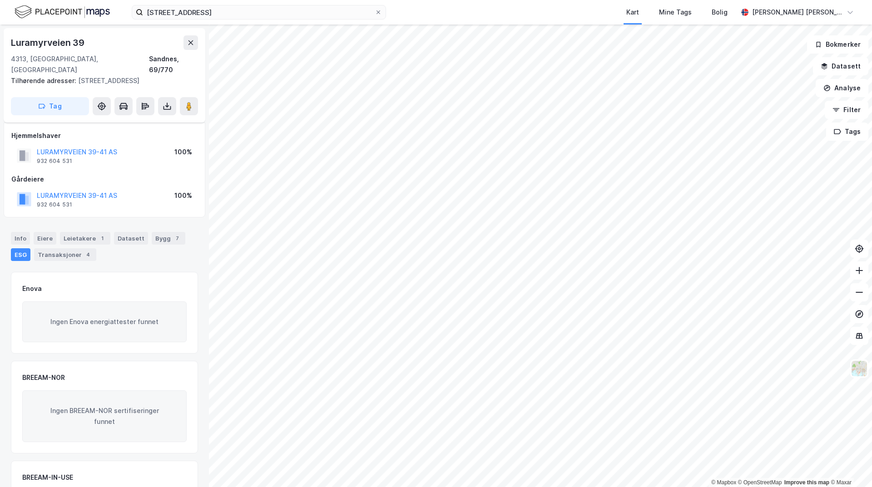
scroll to position [66, 0]
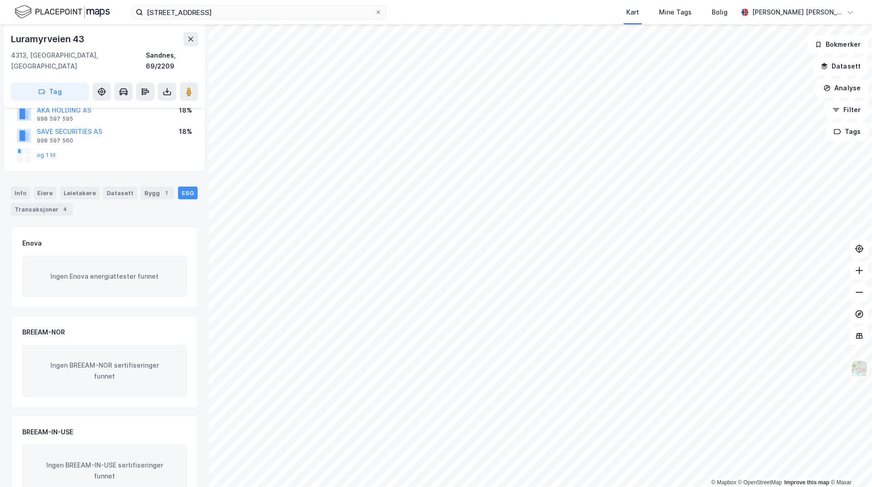
scroll to position [117, 0]
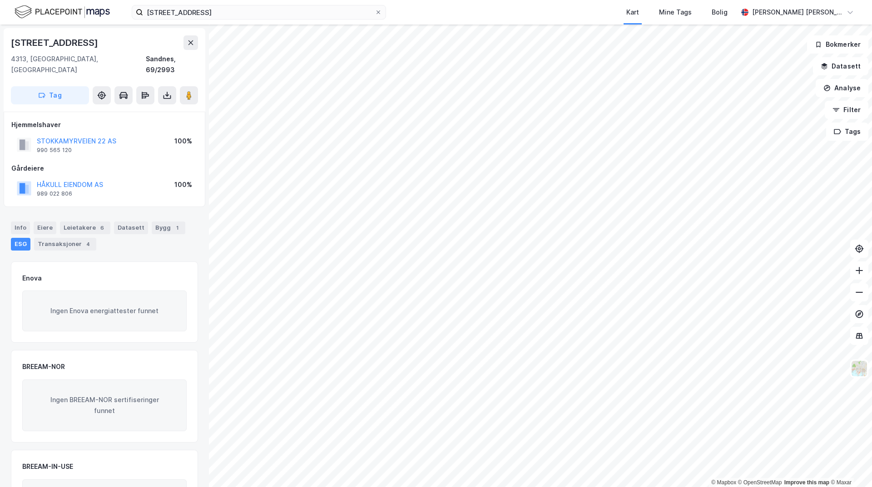
scroll to position [55, 0]
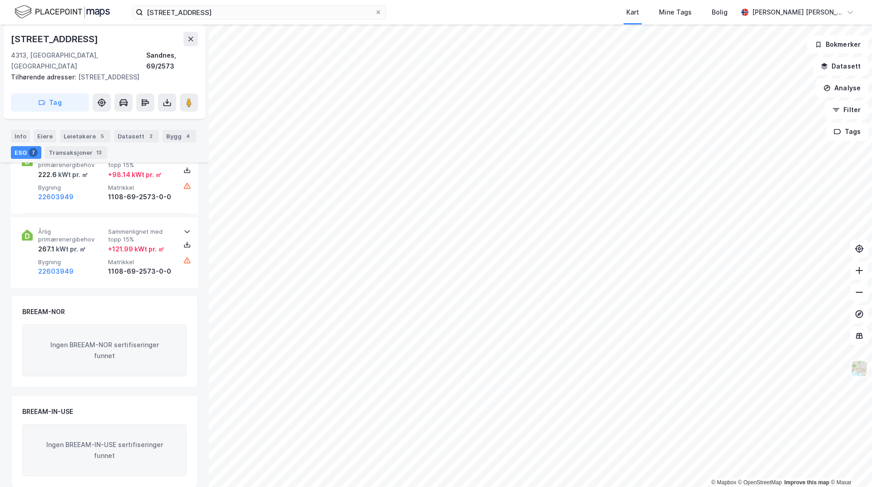
scroll to position [733, 0]
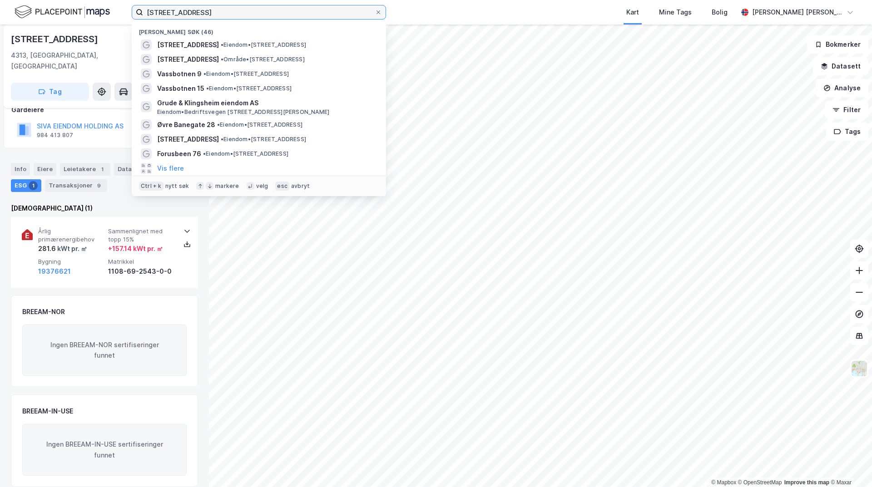
drag, startPoint x: 247, startPoint y: 11, endPoint x: 70, endPoint y: 10, distance: 177.5
click at [70, 10] on div "[STREET_ADDRESS] Nylige søk (46) Luramyrveien 40 • Eiendom • [STREET_ADDRESS] •…" at bounding box center [436, 12] width 872 height 25
paste input "Trallfa AS"
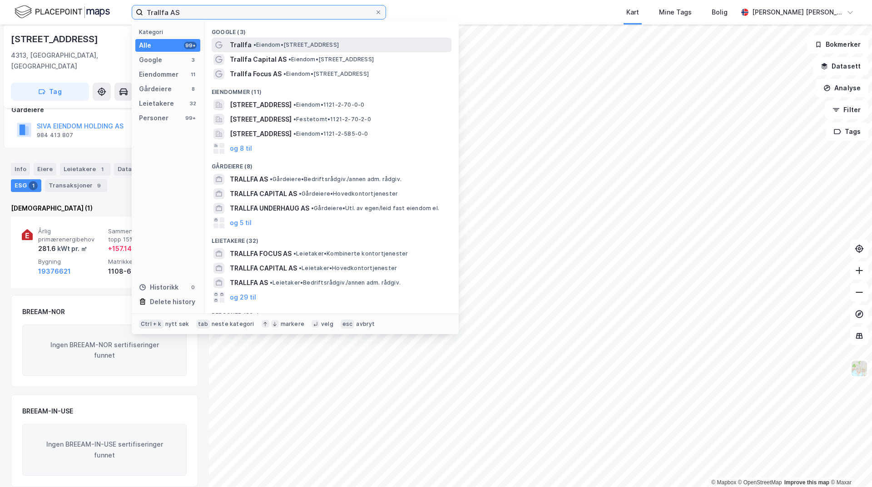
type input "Trallfa AS"
click at [266, 45] on span "• Eiendom • [STREET_ADDRESS]" at bounding box center [295, 44] width 85 height 7
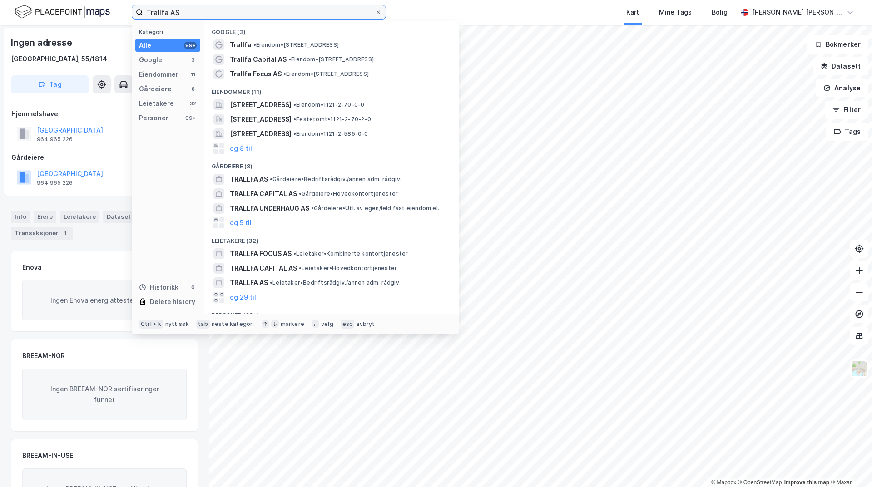
drag, startPoint x: 186, startPoint y: 11, endPoint x: 96, endPoint y: 14, distance: 90.4
click at [96, 14] on div "Trallfa AS Kategori Alle 99+ Google 3 Eiendommer 11 Gårdeiere 8 Leietakere 32 P…" at bounding box center [436, 12] width 872 height 25
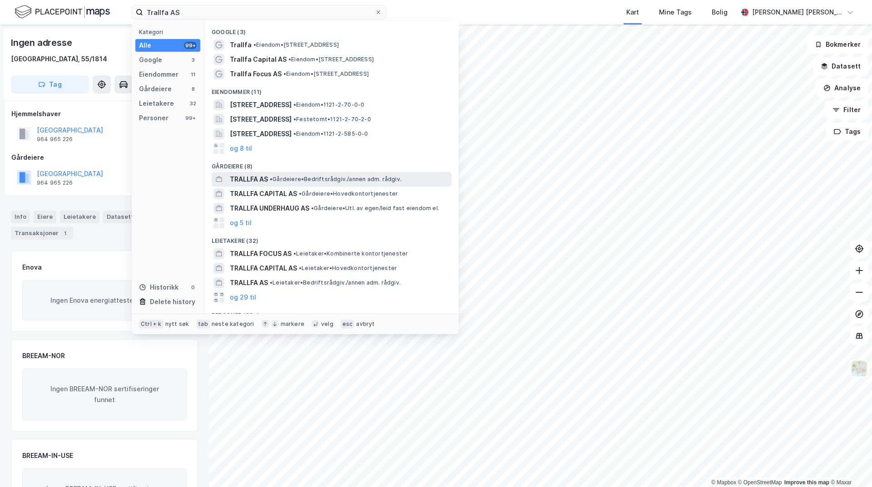
click at [270, 178] on span "•" at bounding box center [271, 179] width 3 height 7
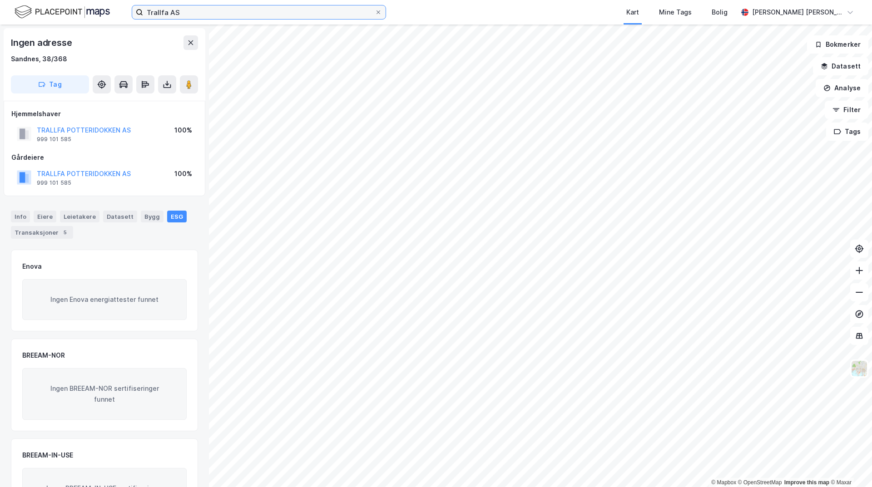
click at [188, 16] on input "Trallfa AS" at bounding box center [259, 12] width 232 height 14
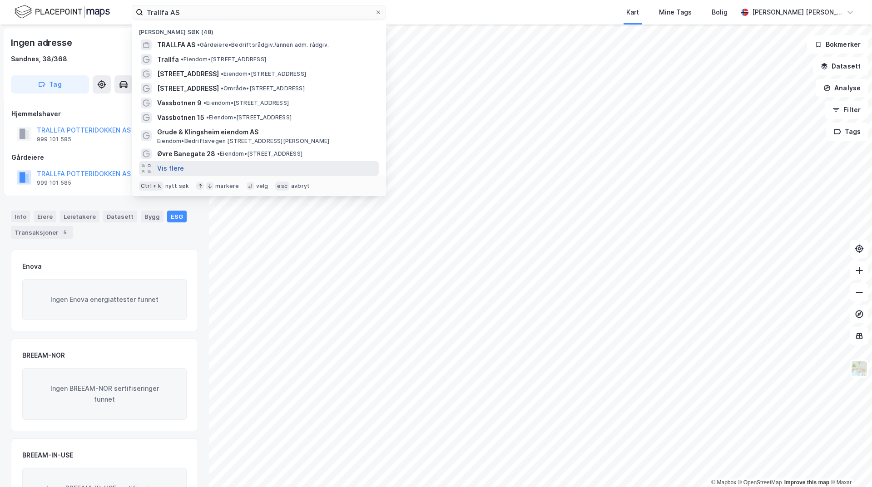
click at [173, 165] on button "Vis flere" at bounding box center [170, 168] width 27 height 11
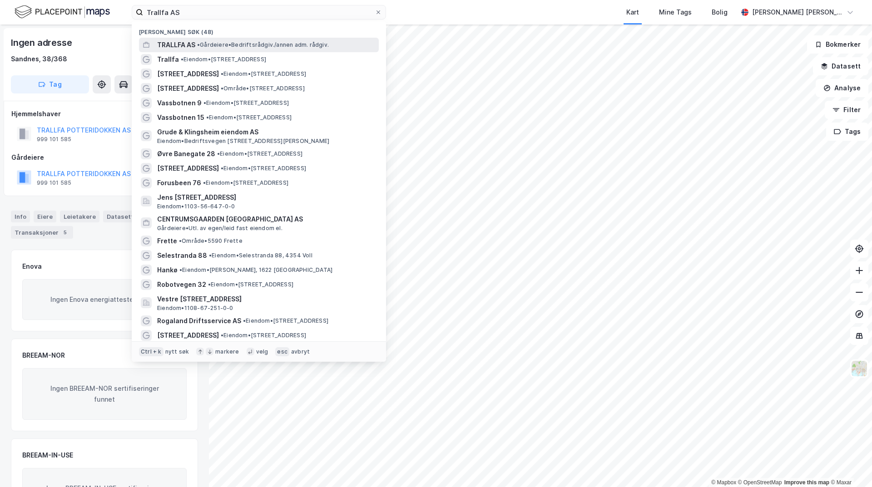
click at [175, 48] on span "TRALLFA AS" at bounding box center [176, 45] width 38 height 11
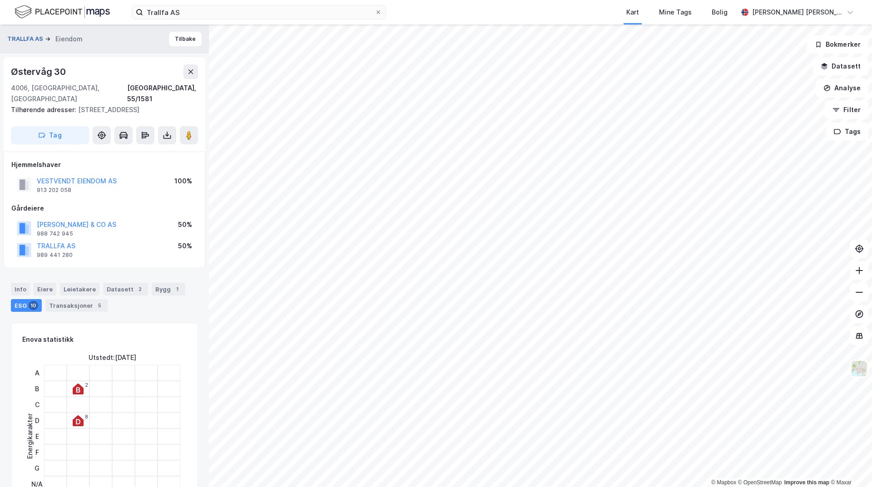
click at [30, 35] on button "TRALLFA AS" at bounding box center [26, 39] width 38 height 9
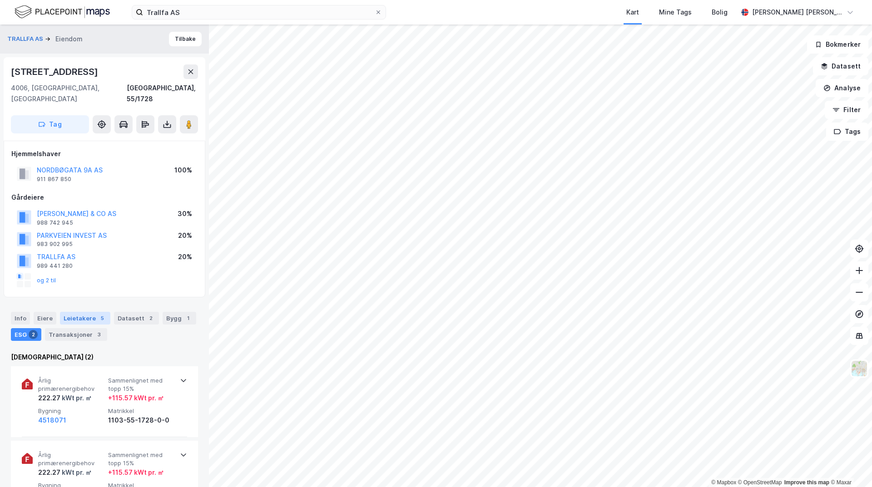
click at [90, 312] on div "Leietakere 5" at bounding box center [85, 318] width 50 height 13
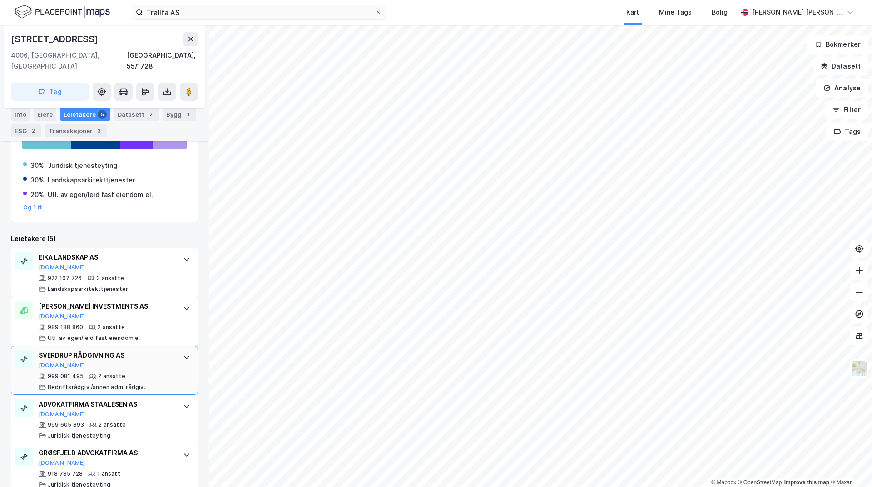
scroll to position [274, 0]
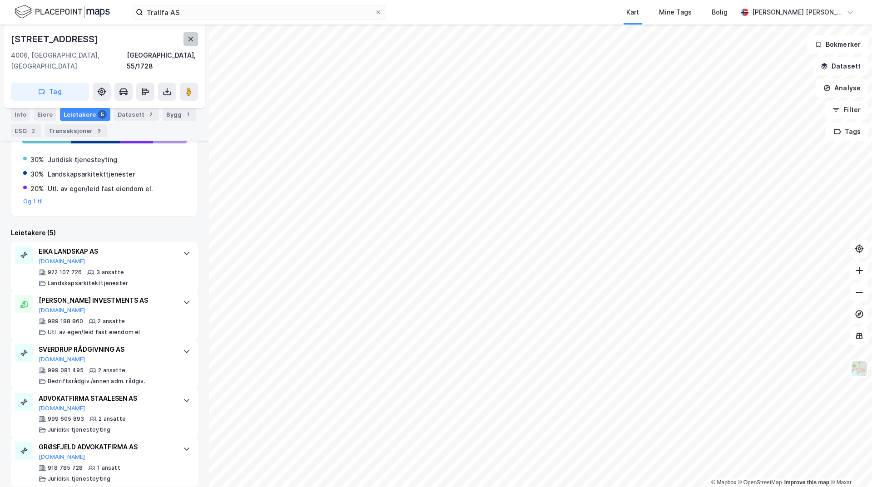
click at [193, 40] on icon at bounding box center [190, 38] width 7 height 7
